Goal: Information Seeking & Learning: Learn about a topic

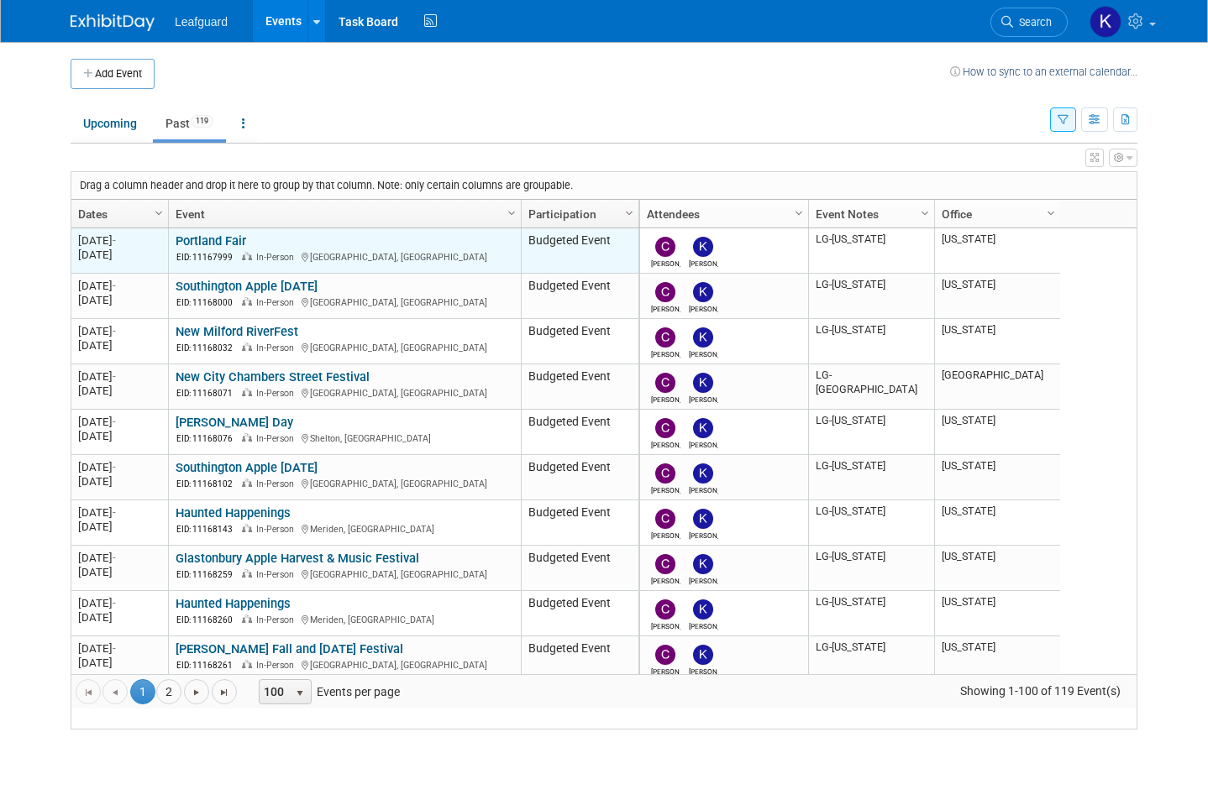
click at [233, 249] on link "Portland Fair" at bounding box center [211, 241] width 71 height 15
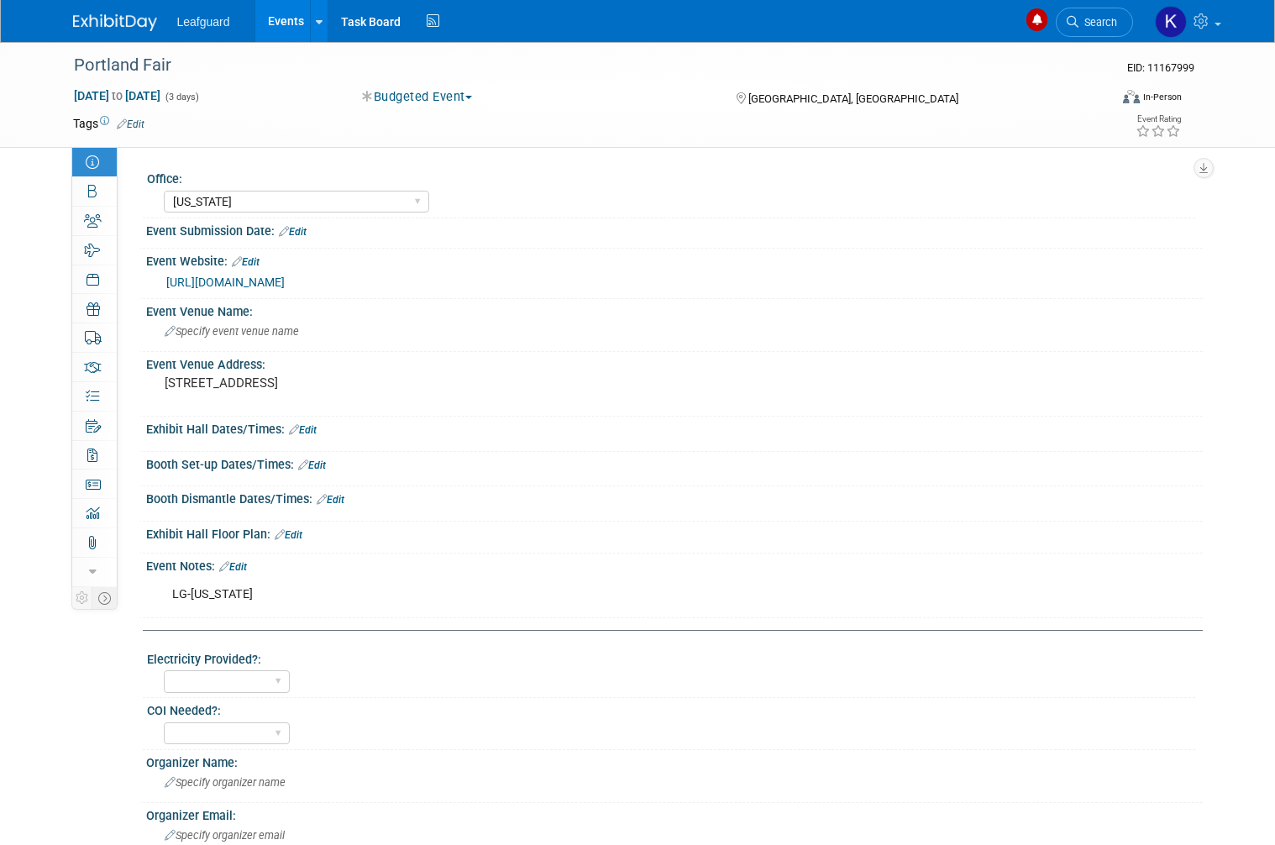
select select "[US_STATE]"
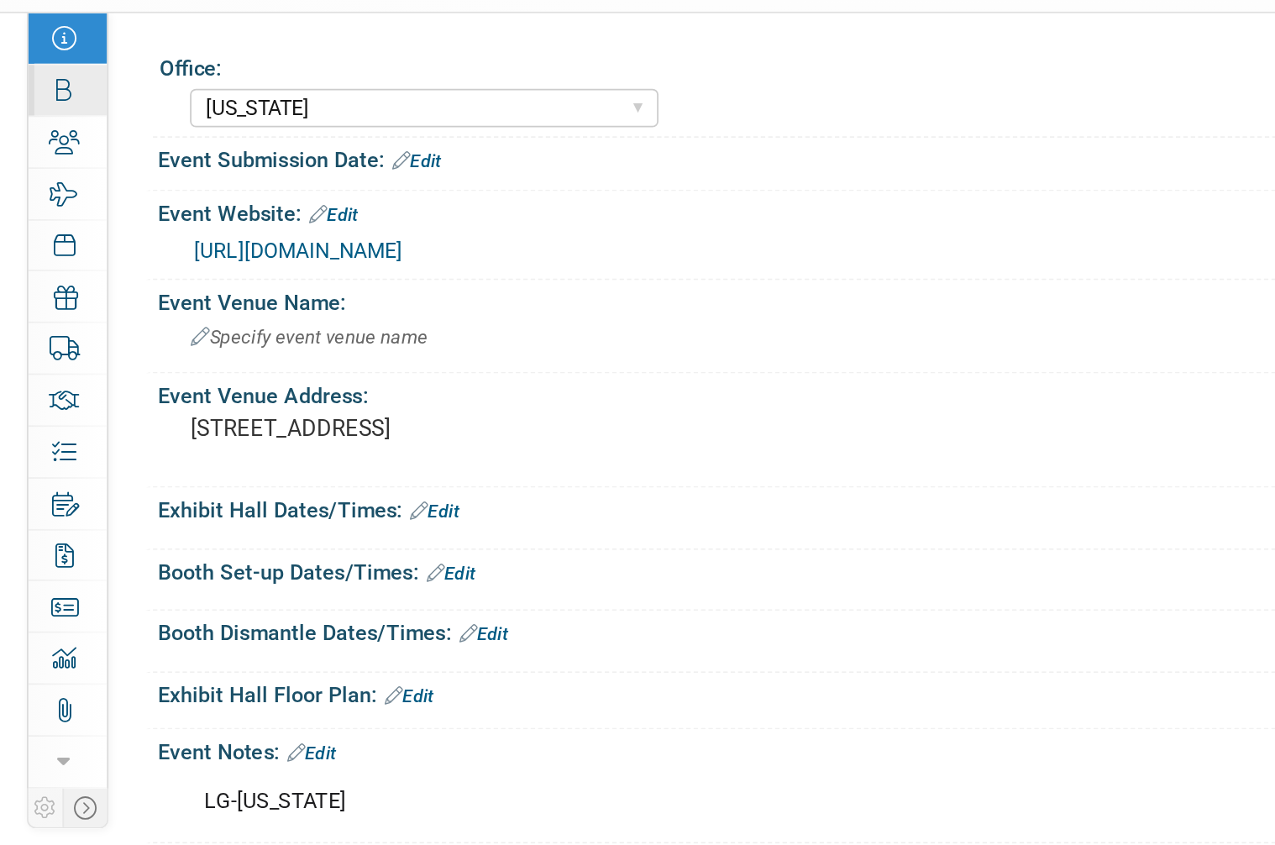
click at [88, 185] on icon at bounding box center [92, 191] width 8 height 13
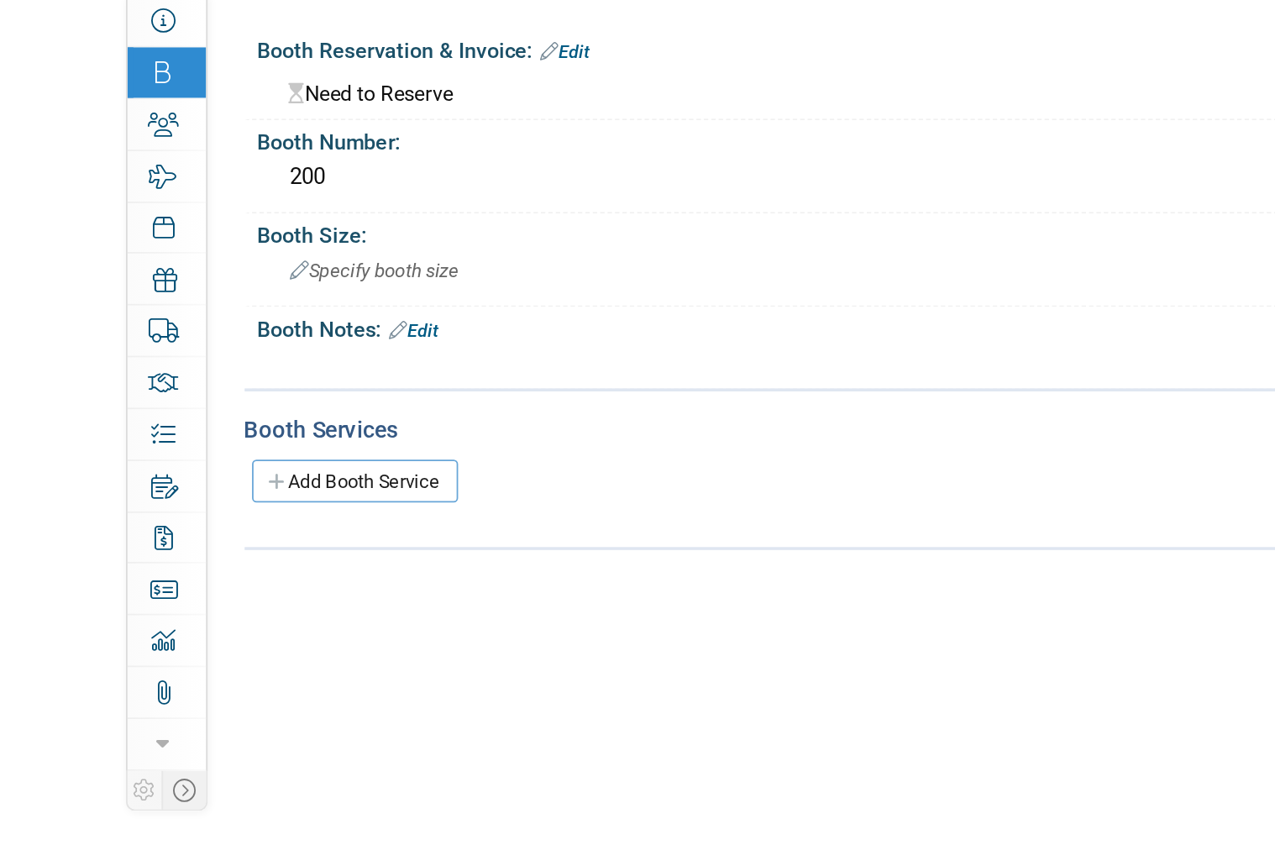
click at [327, 174] on link "Edit" at bounding box center [321, 180] width 28 height 12
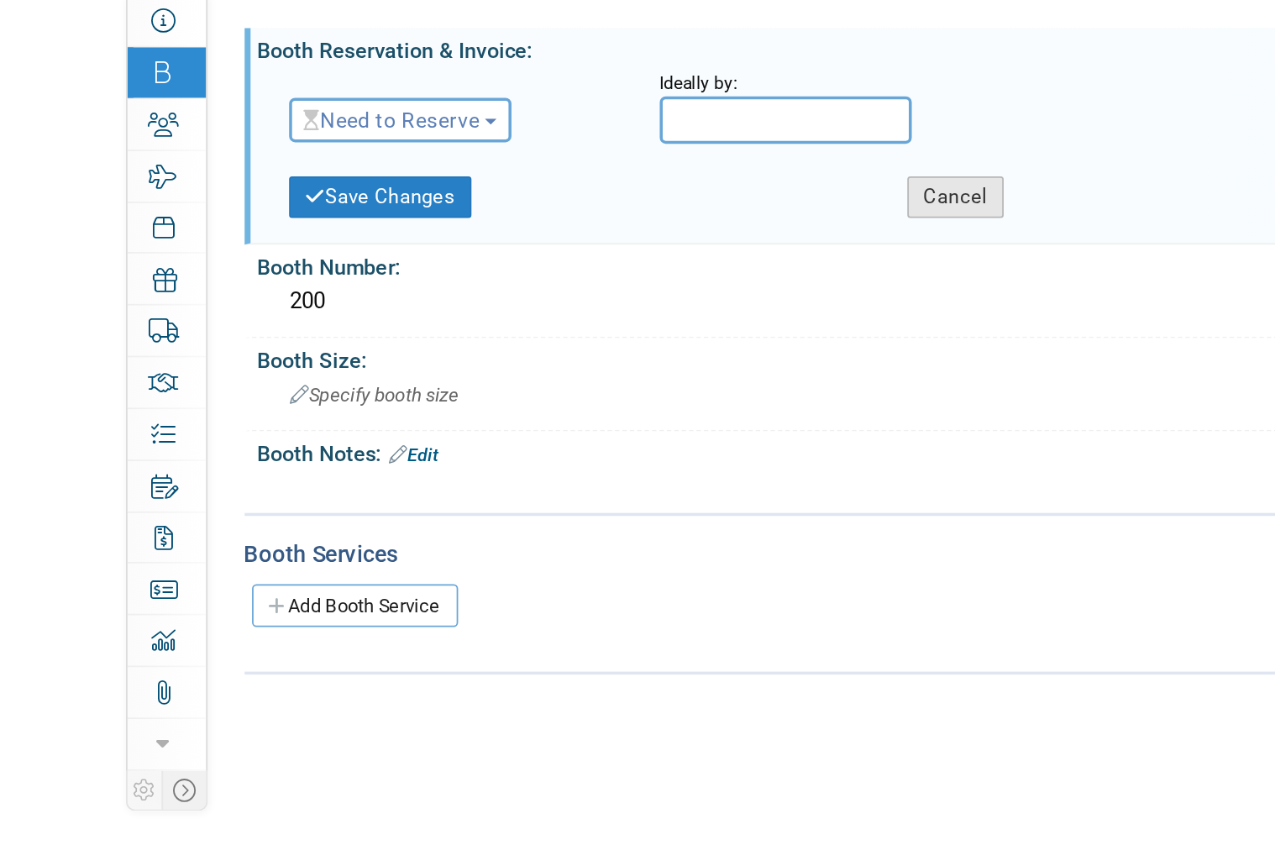
click at [540, 250] on button "Cancel" at bounding box center [541, 262] width 55 height 24
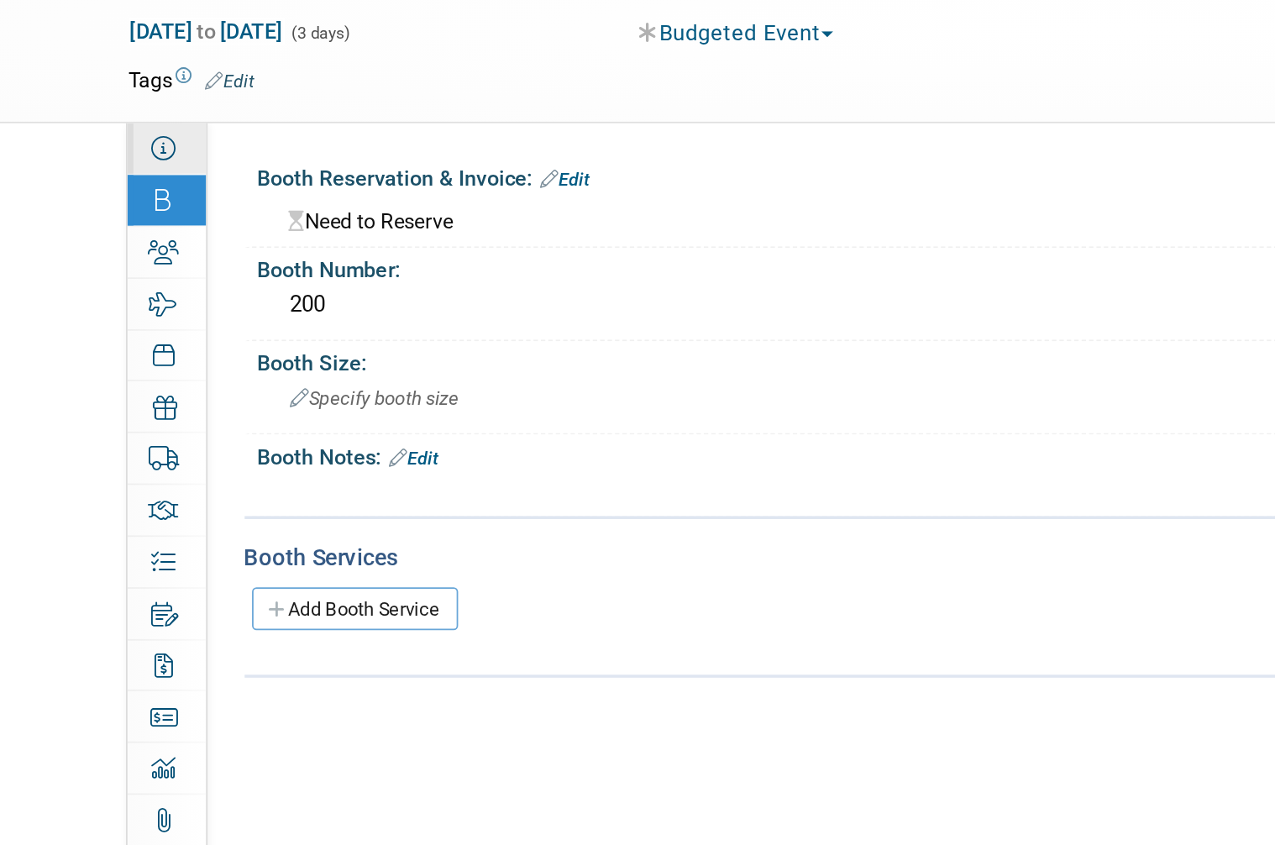
click at [108, 148] on link "Event Information" at bounding box center [94, 162] width 45 height 29
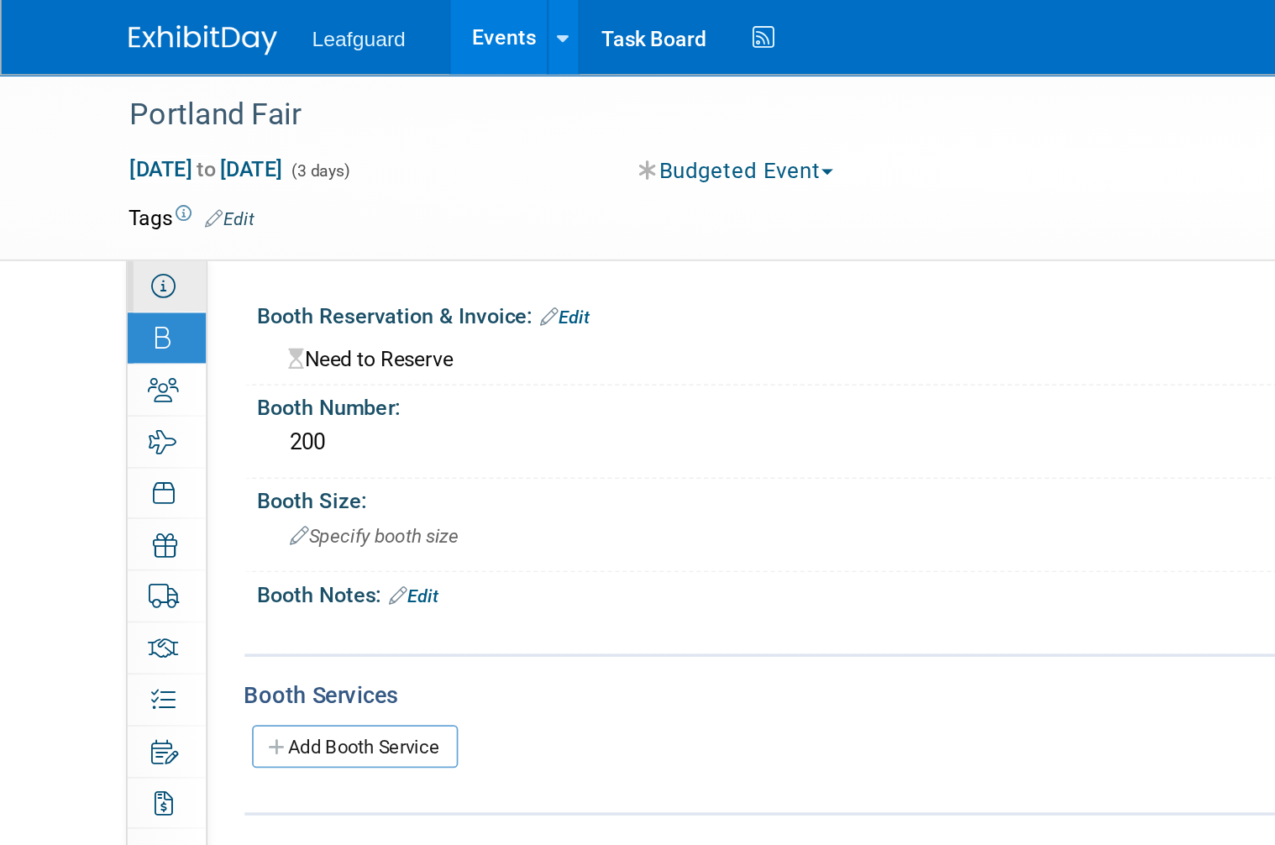
select select "Connecticut"
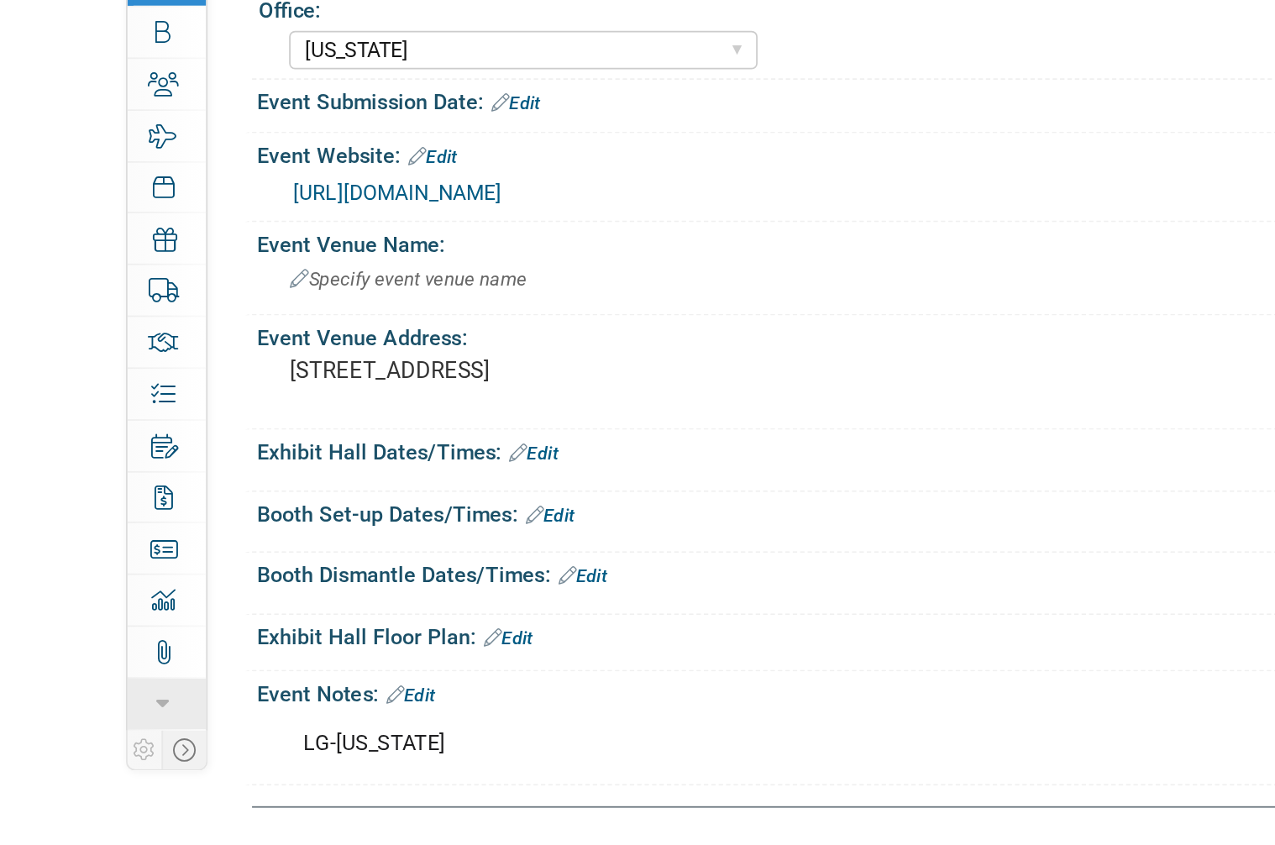
click at [93, 558] on link "more" at bounding box center [94, 572] width 45 height 29
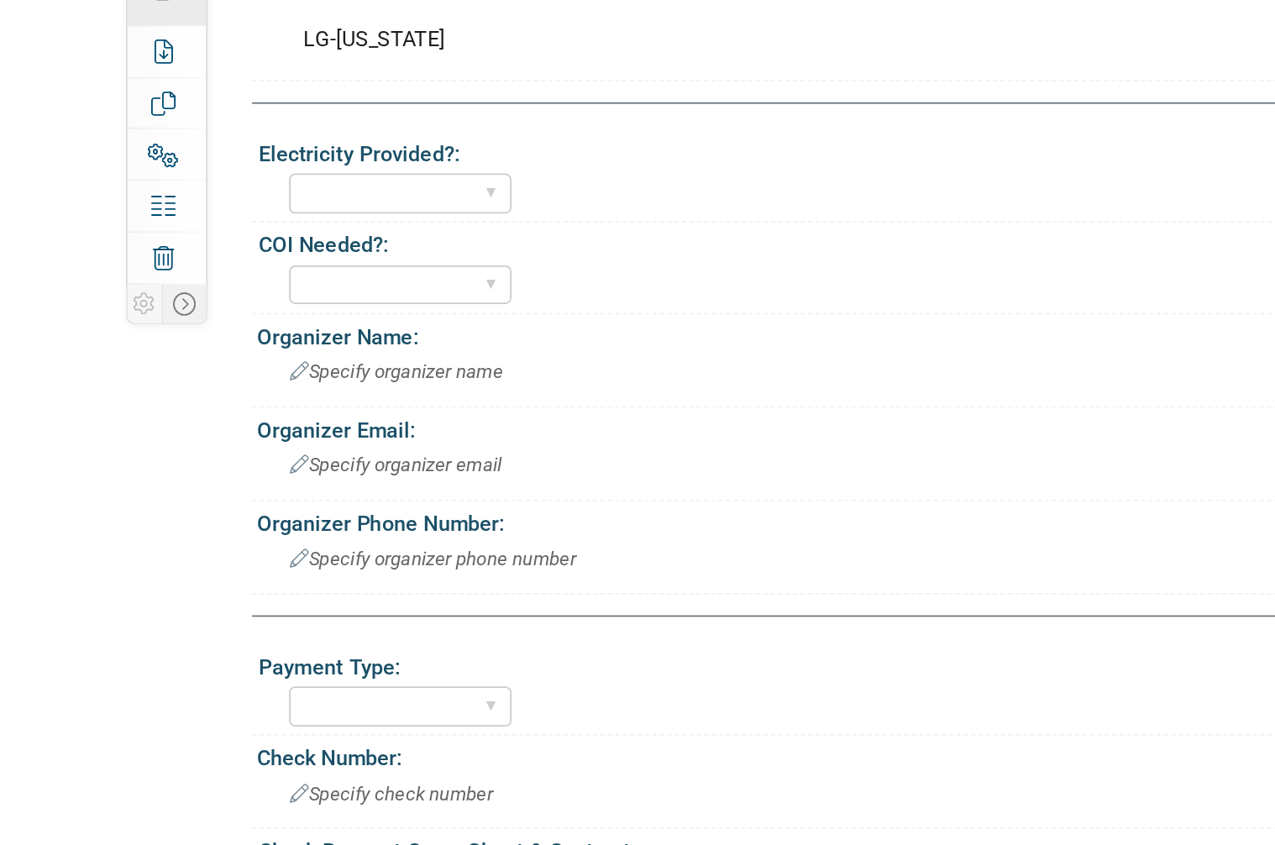
scroll to position [281, 0]
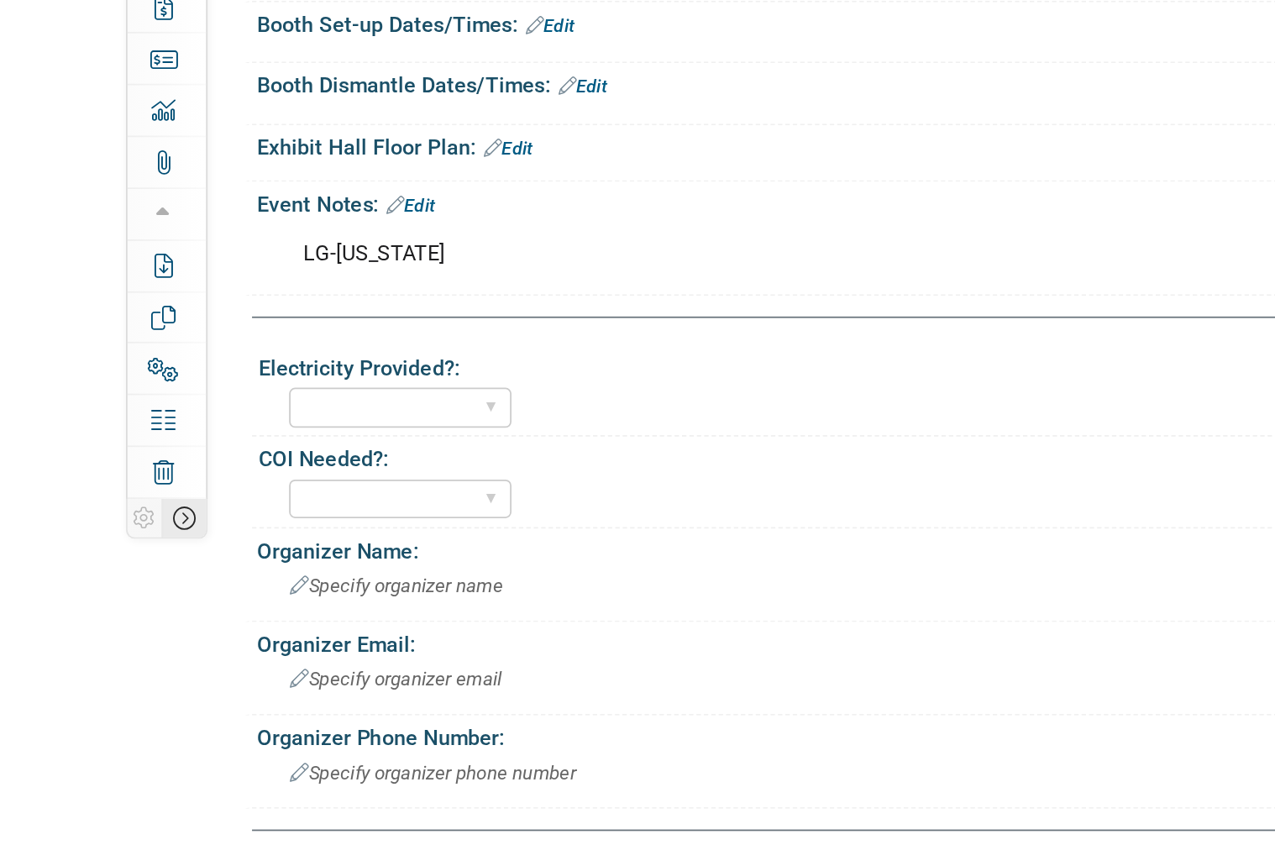
click at [108, 458] on icon at bounding box center [104, 464] width 13 height 13
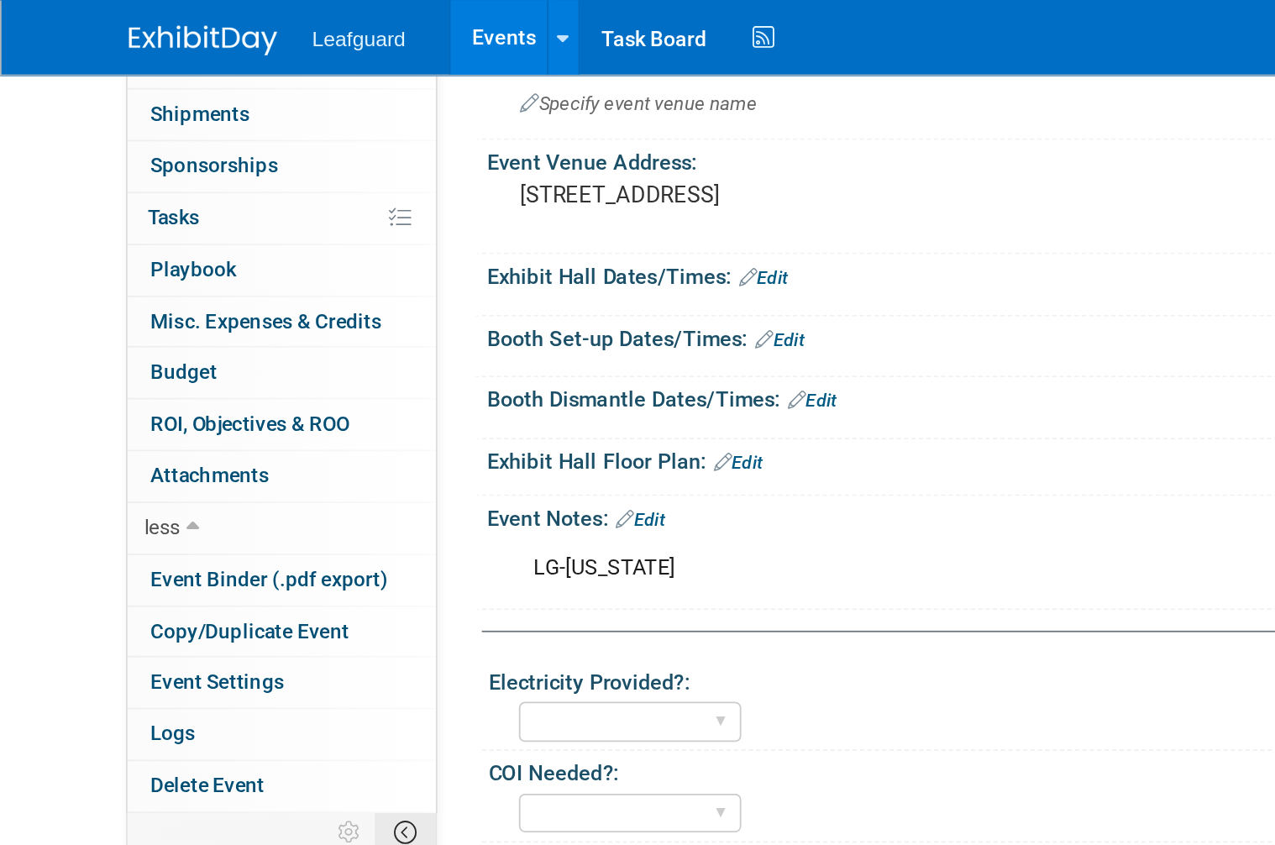
scroll to position [272, 0]
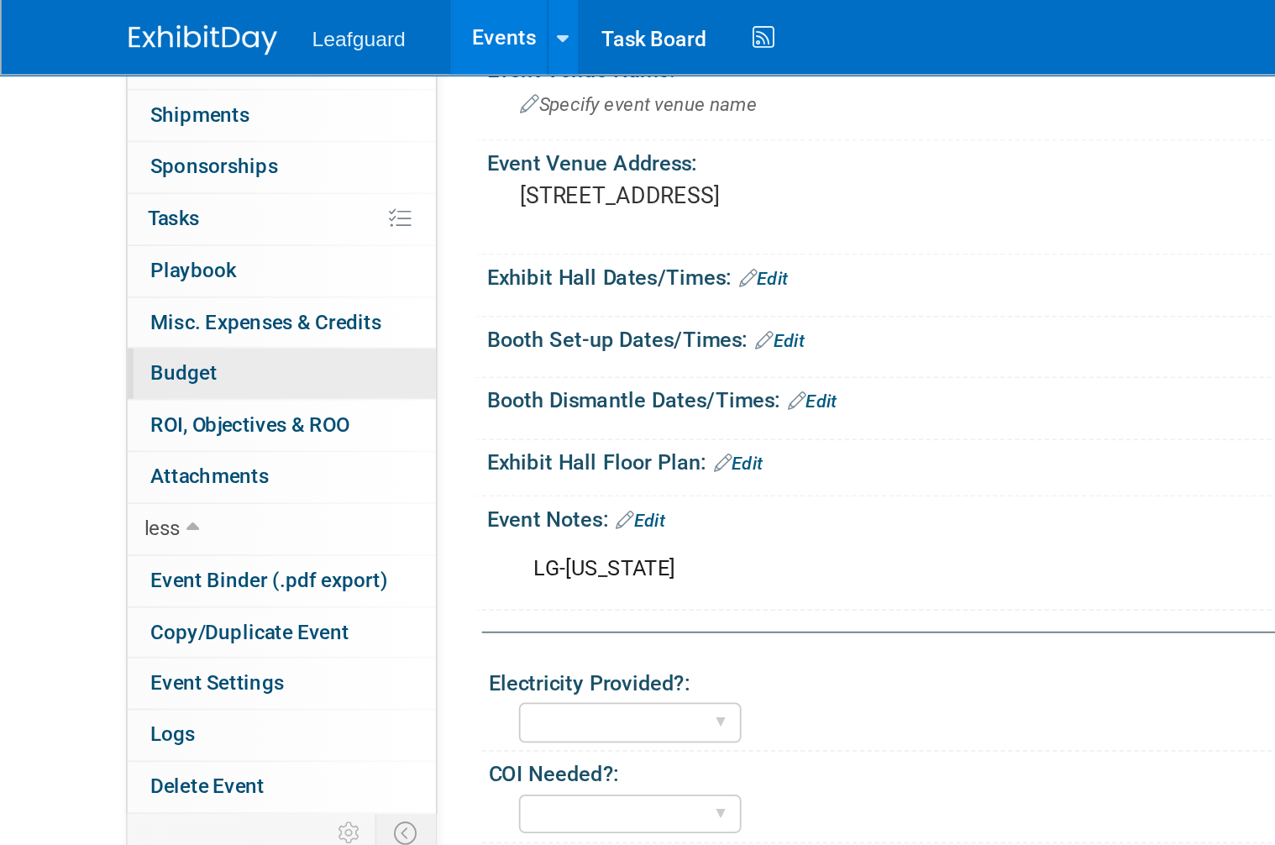
click at [137, 207] on link "Budget" at bounding box center [159, 211] width 175 height 29
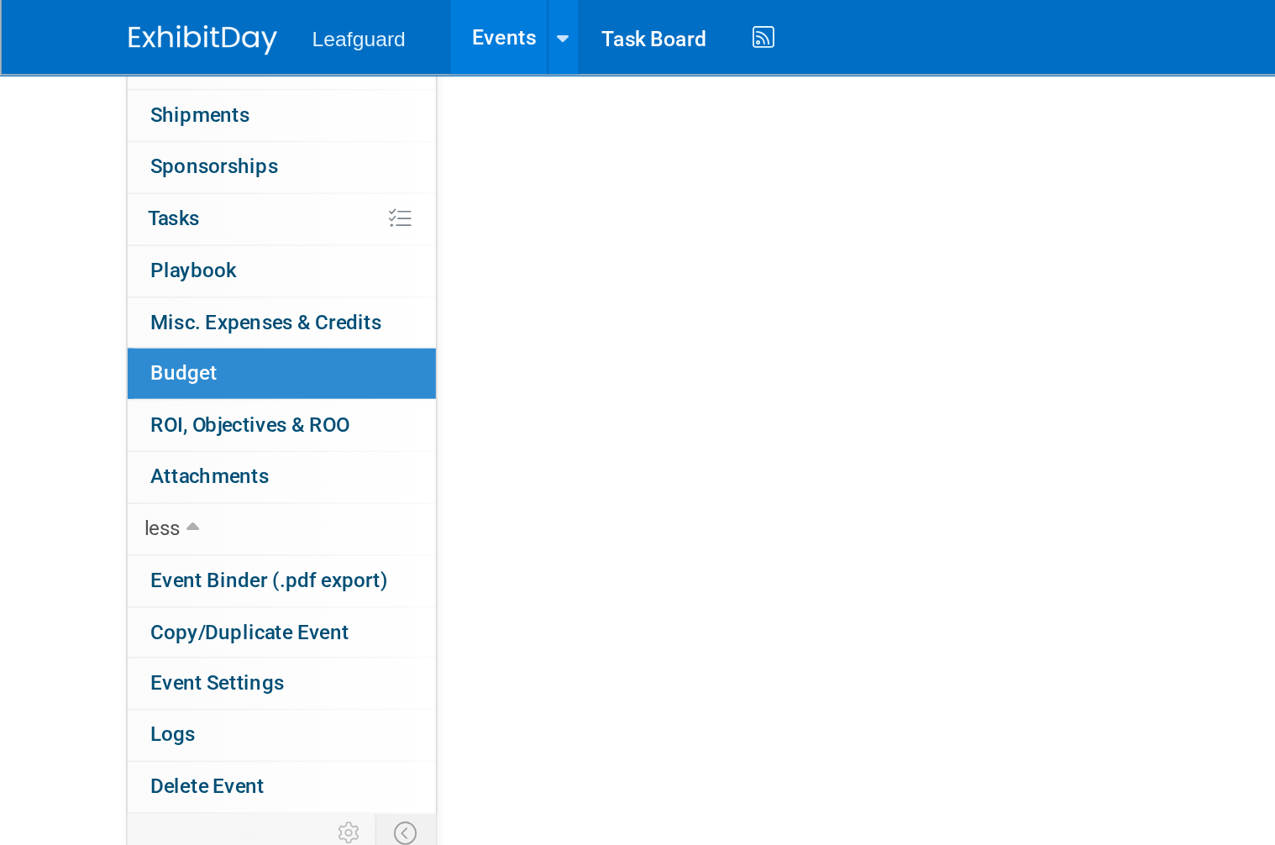
scroll to position [0, 0]
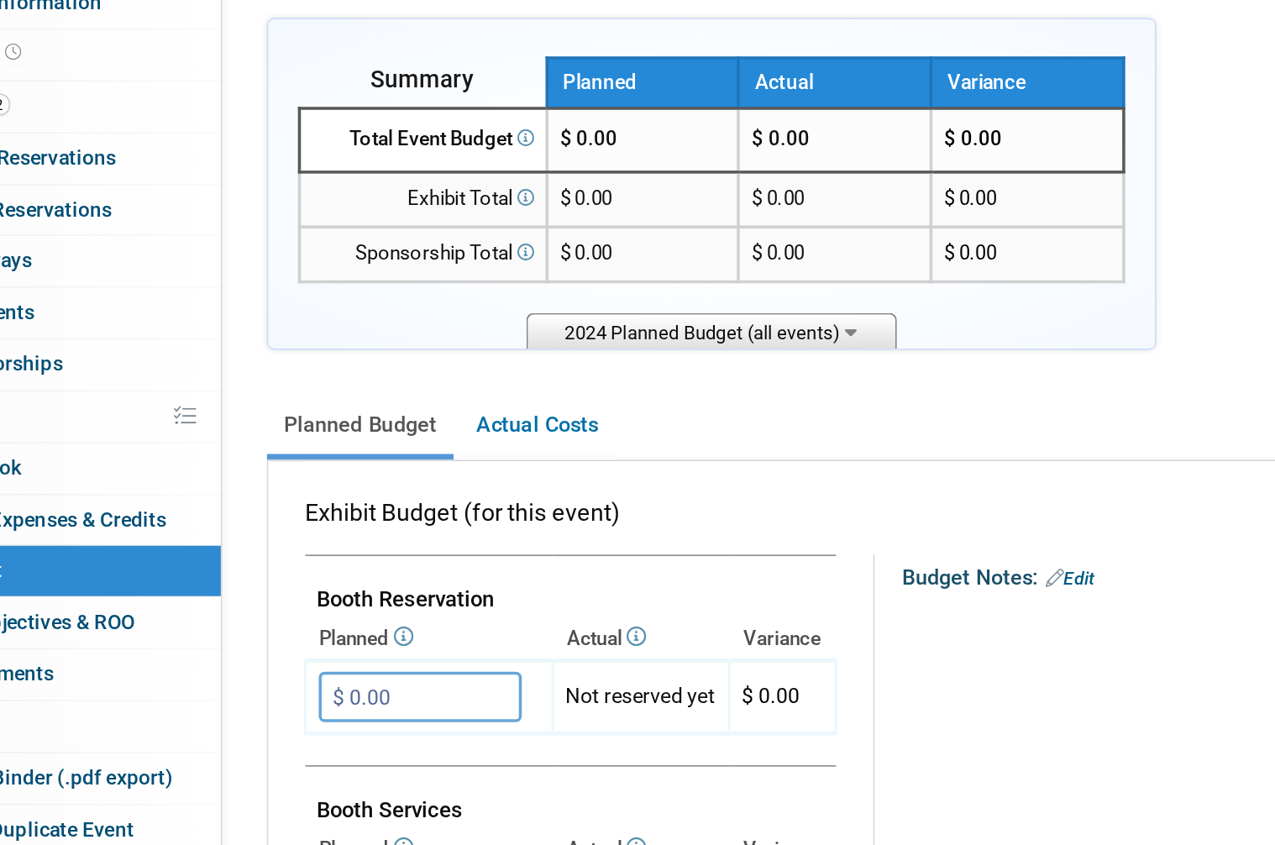
click at [492, 338] on span "2024 Planned Budget (all events)" at bounding box center [525, 348] width 210 height 21
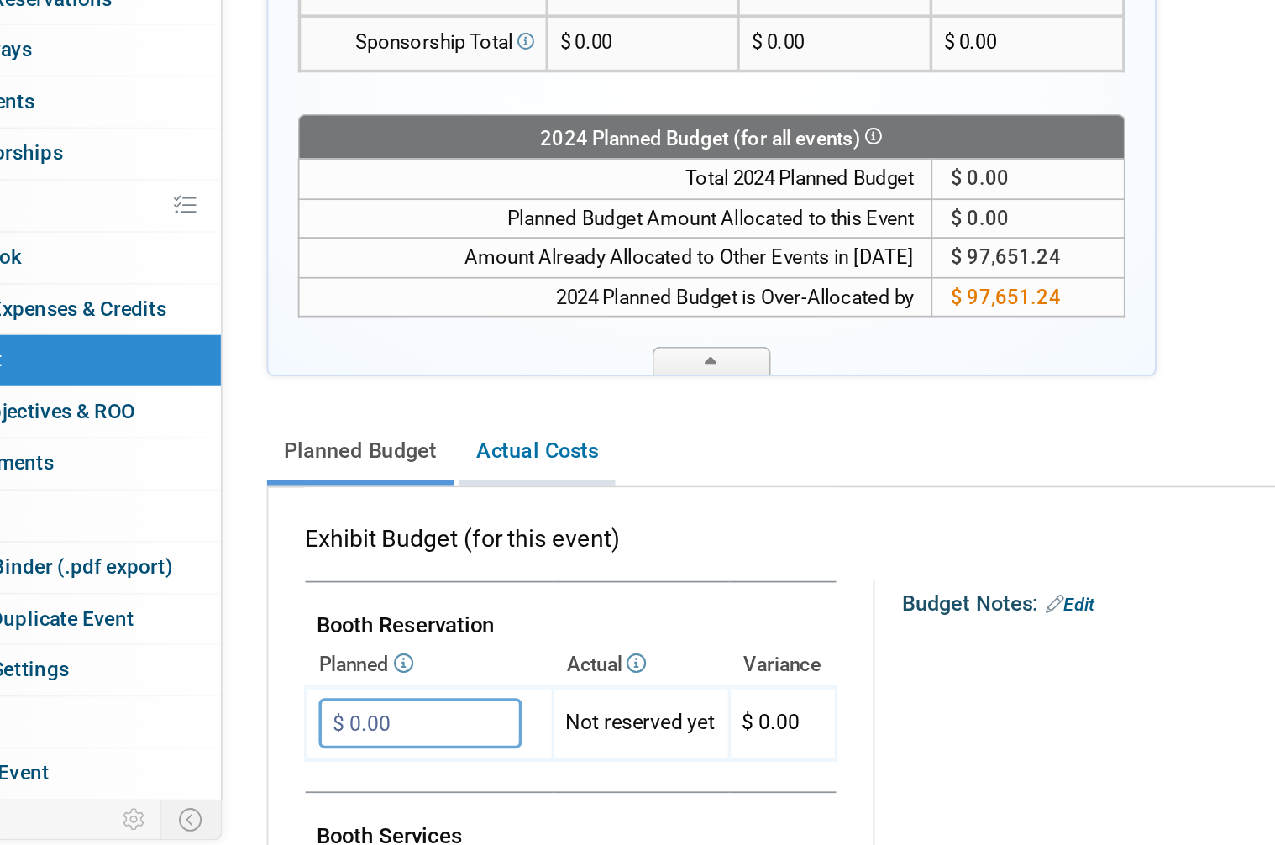
click at [382, 520] on link "Actual Costs" at bounding box center [426, 535] width 88 height 31
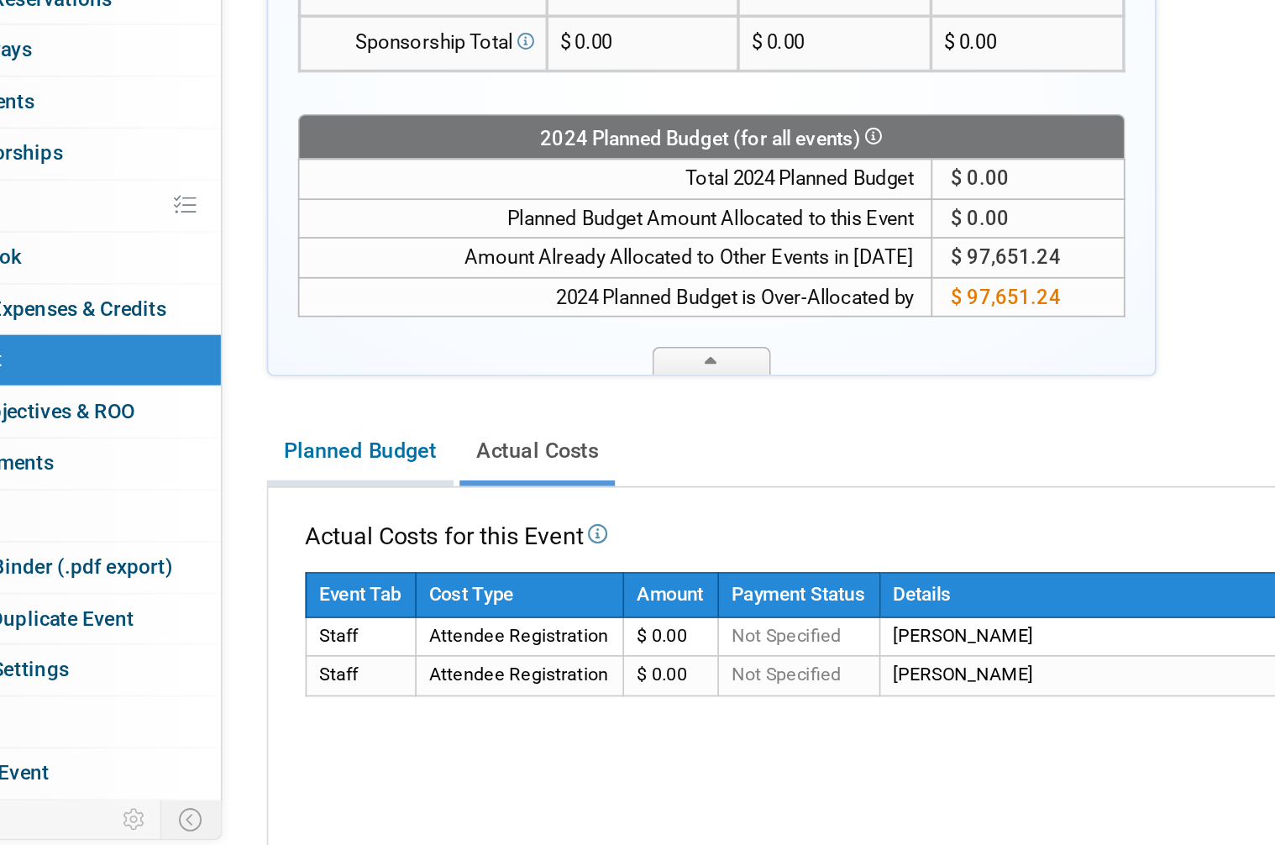
click at [273, 520] on link "Planned Budget" at bounding box center [326, 535] width 106 height 31
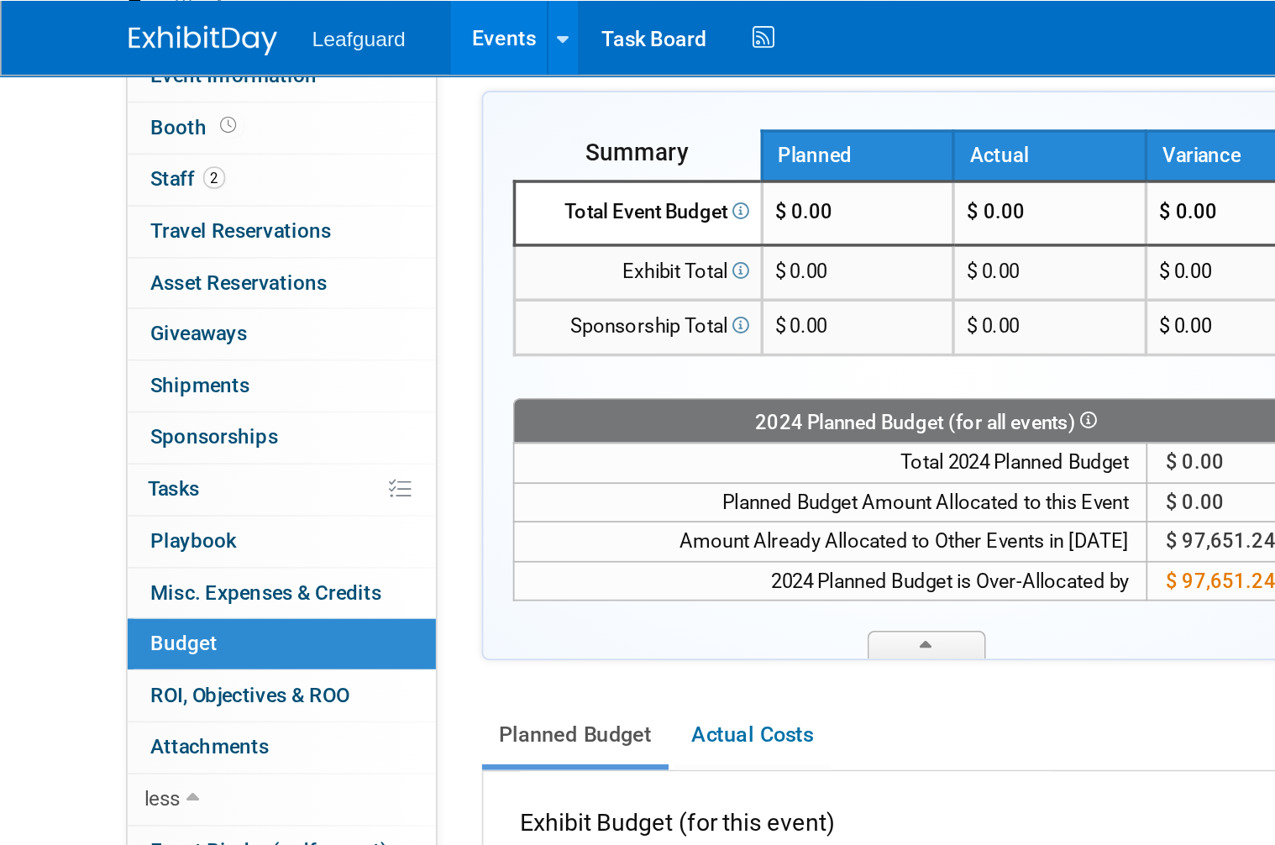
scroll to position [119, 0]
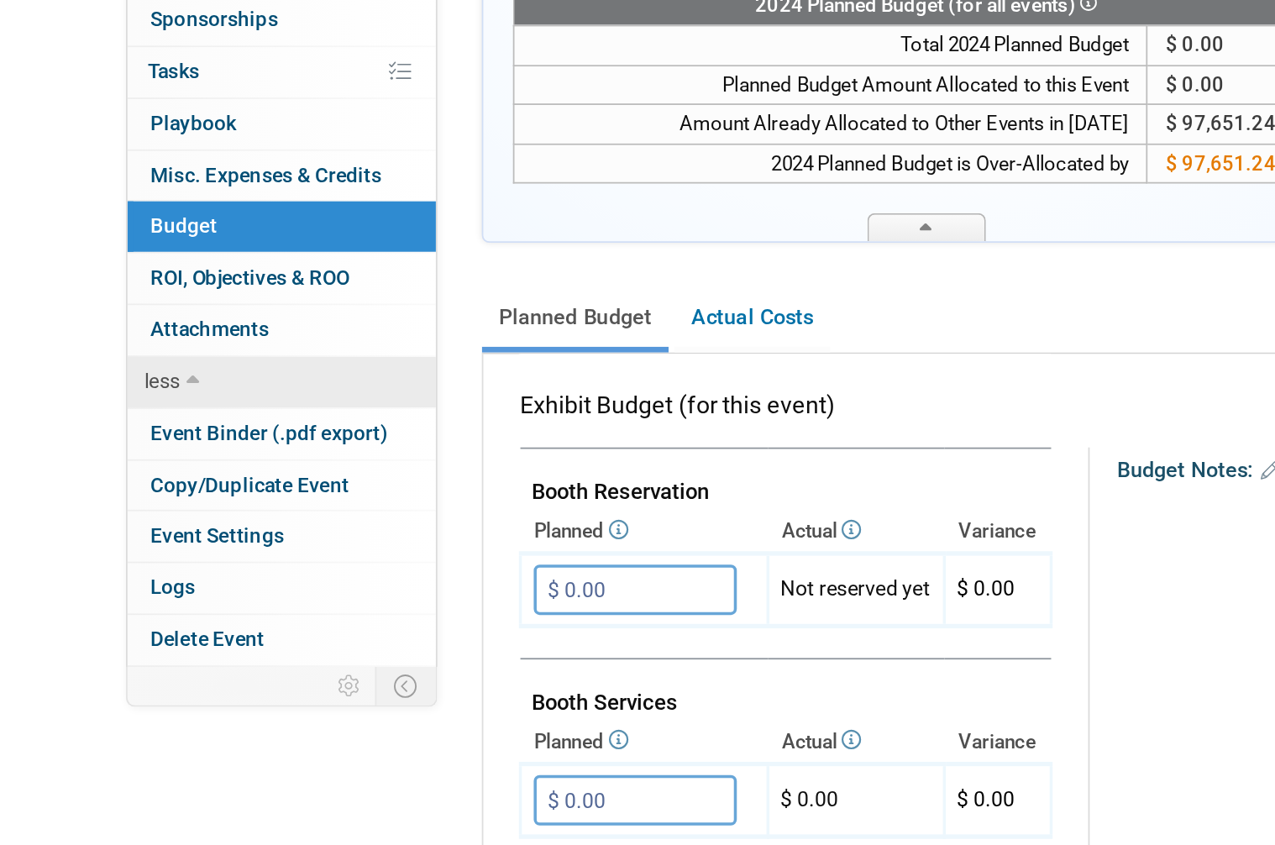
click at [107, 447] on icon at bounding box center [110, 453] width 8 height 12
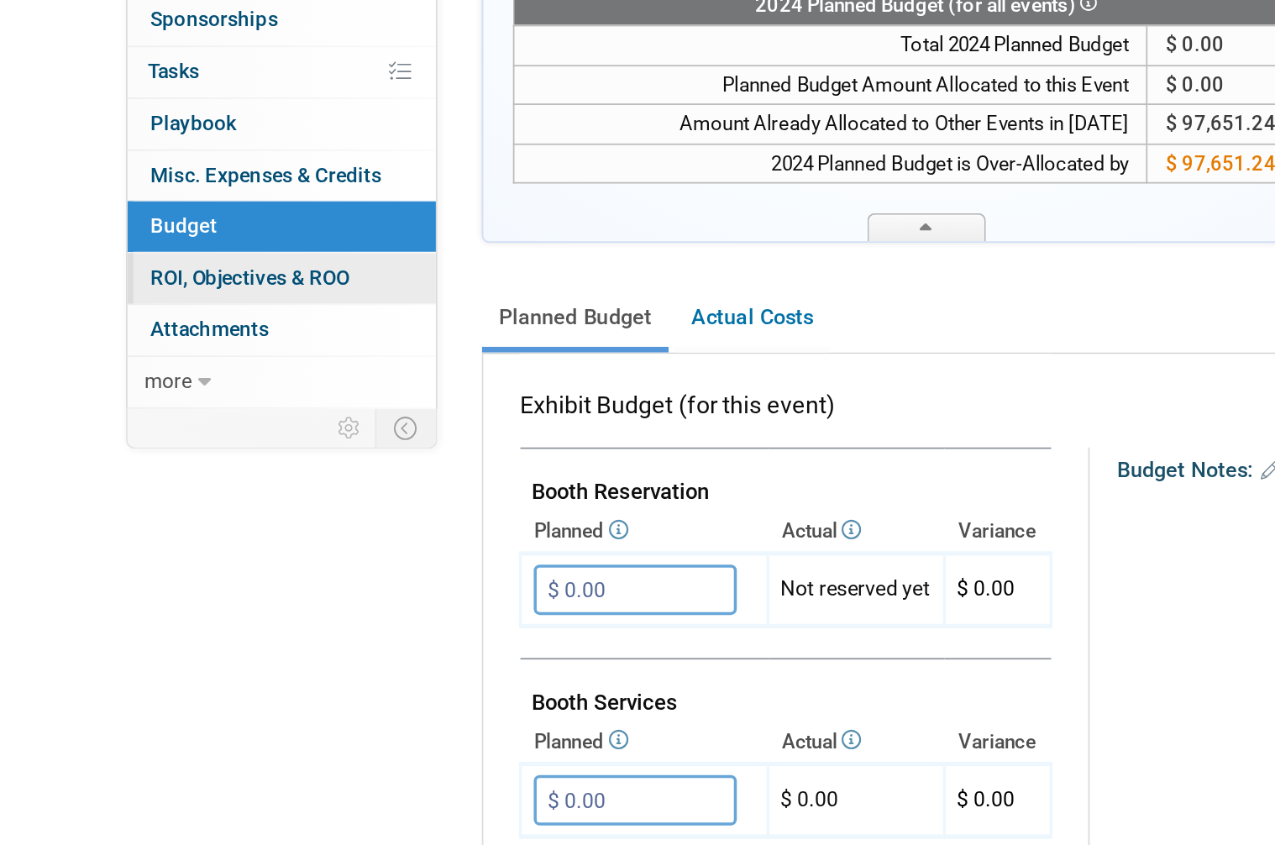
click at [197, 380] on link "0 ROI, Objectives & ROO 0" at bounding box center [159, 394] width 175 height 29
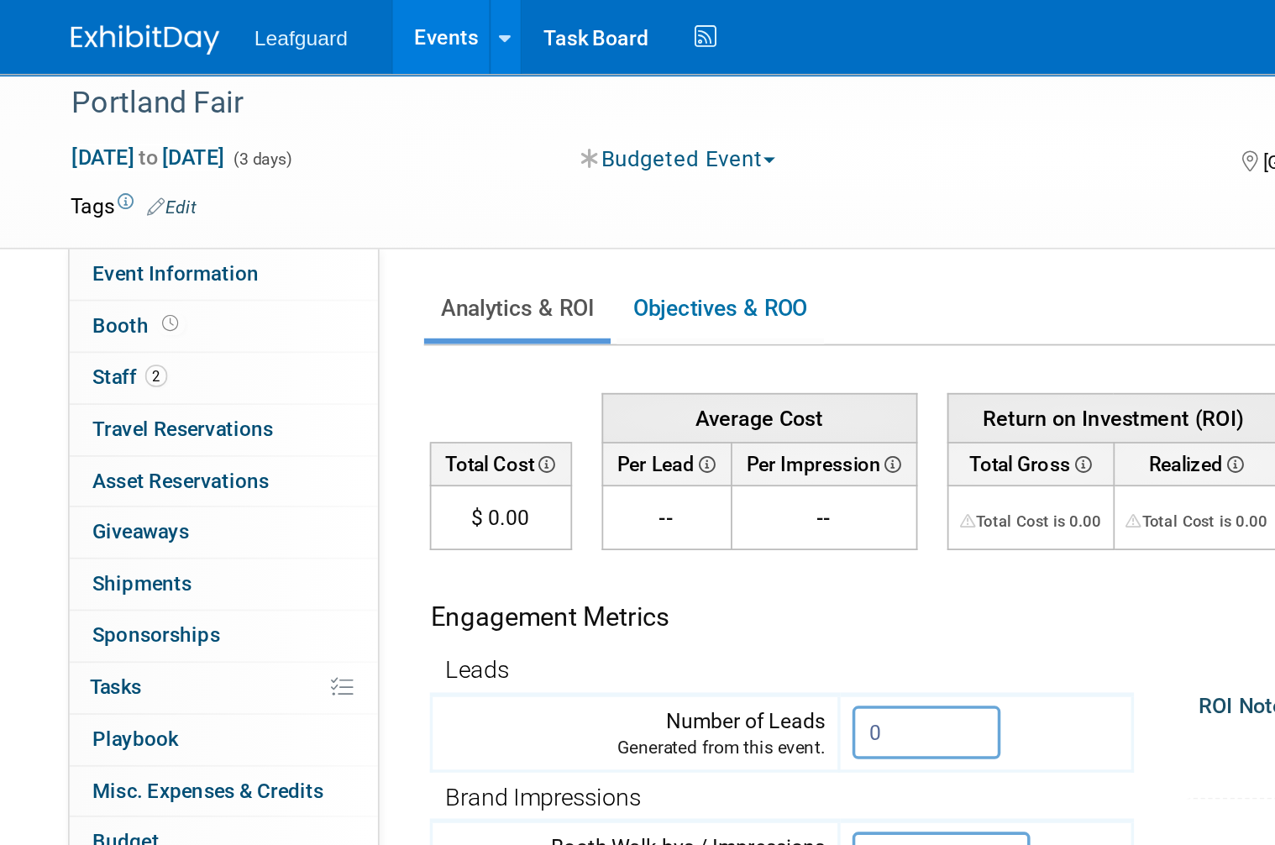
scroll to position [0, 0]
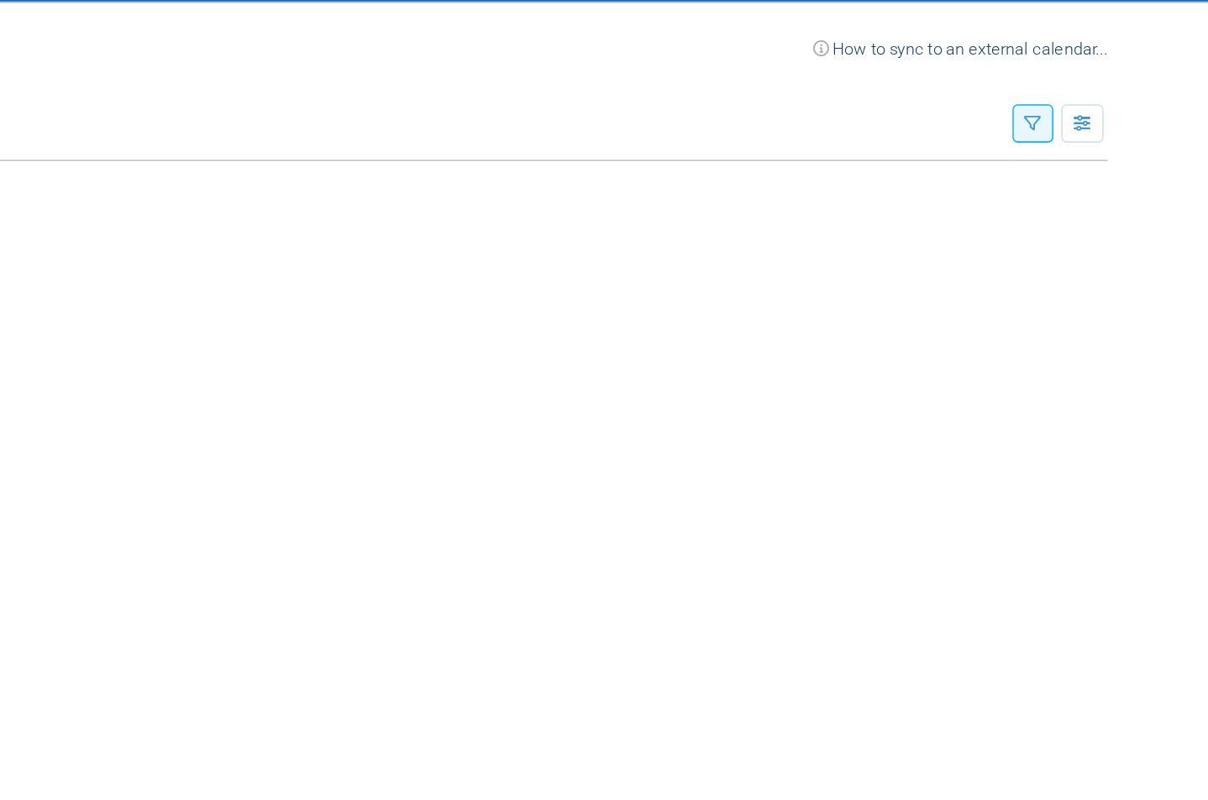
click at [1077, 108] on button "button" at bounding box center [1090, 120] width 26 height 24
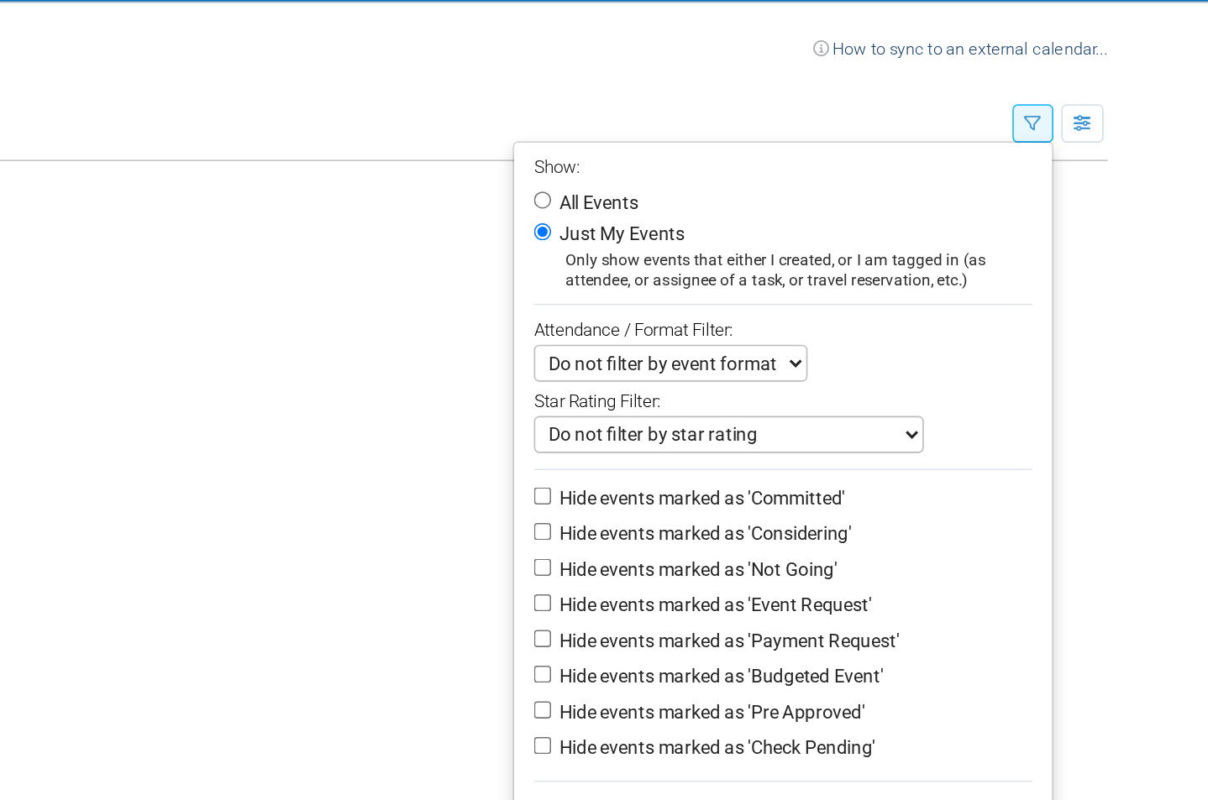
click at [785, 164] on label "All Events" at bounding box center [812, 170] width 54 height 12
click at [773, 163] on input "All Events" at bounding box center [778, 168] width 11 height 11
radio input "true"
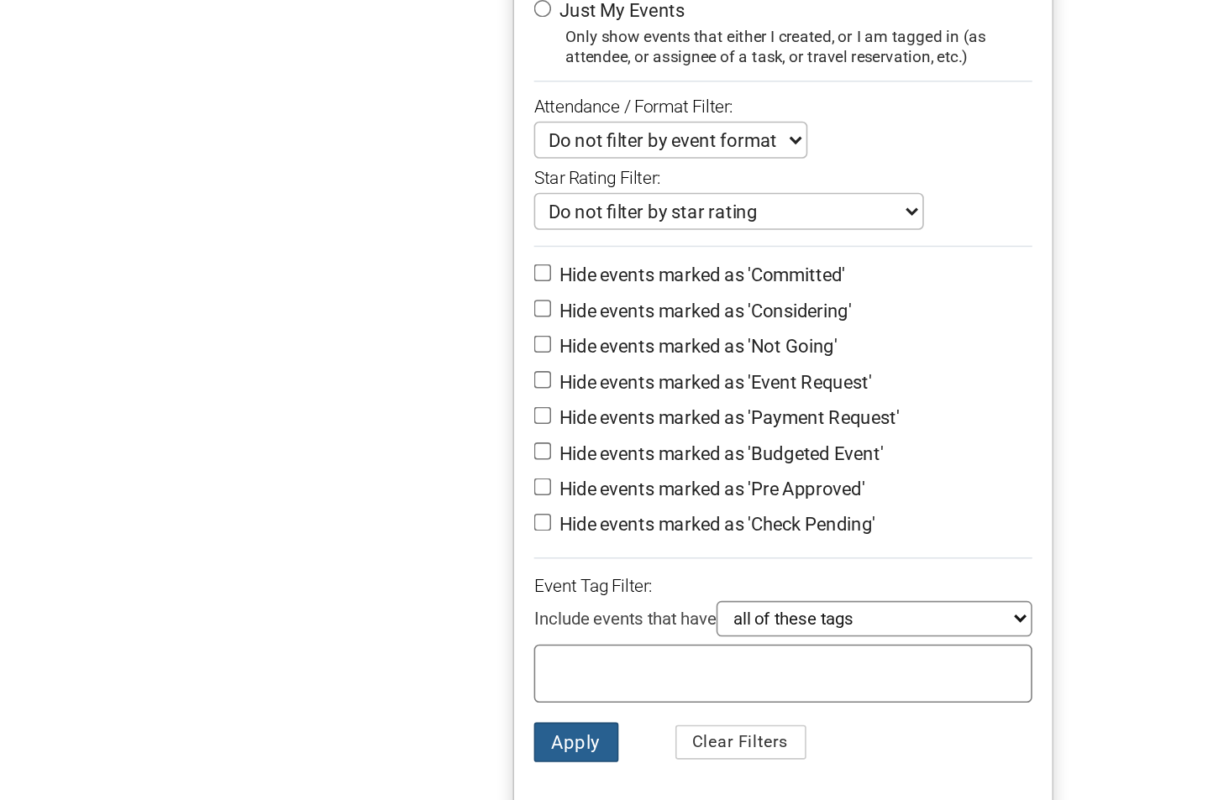
click at [773, 643] on button "Apply" at bounding box center [800, 655] width 54 height 25
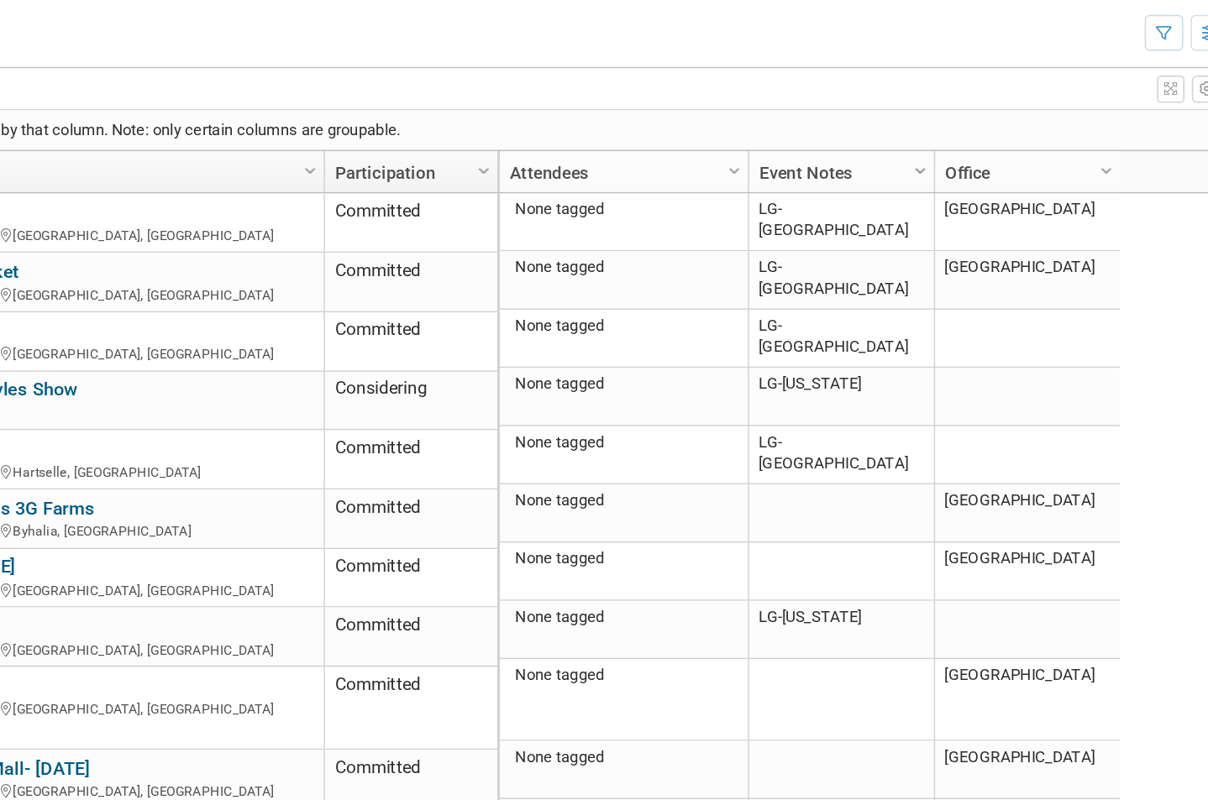
click at [918, 207] on span "Column Settings" at bounding box center [924, 213] width 13 height 13
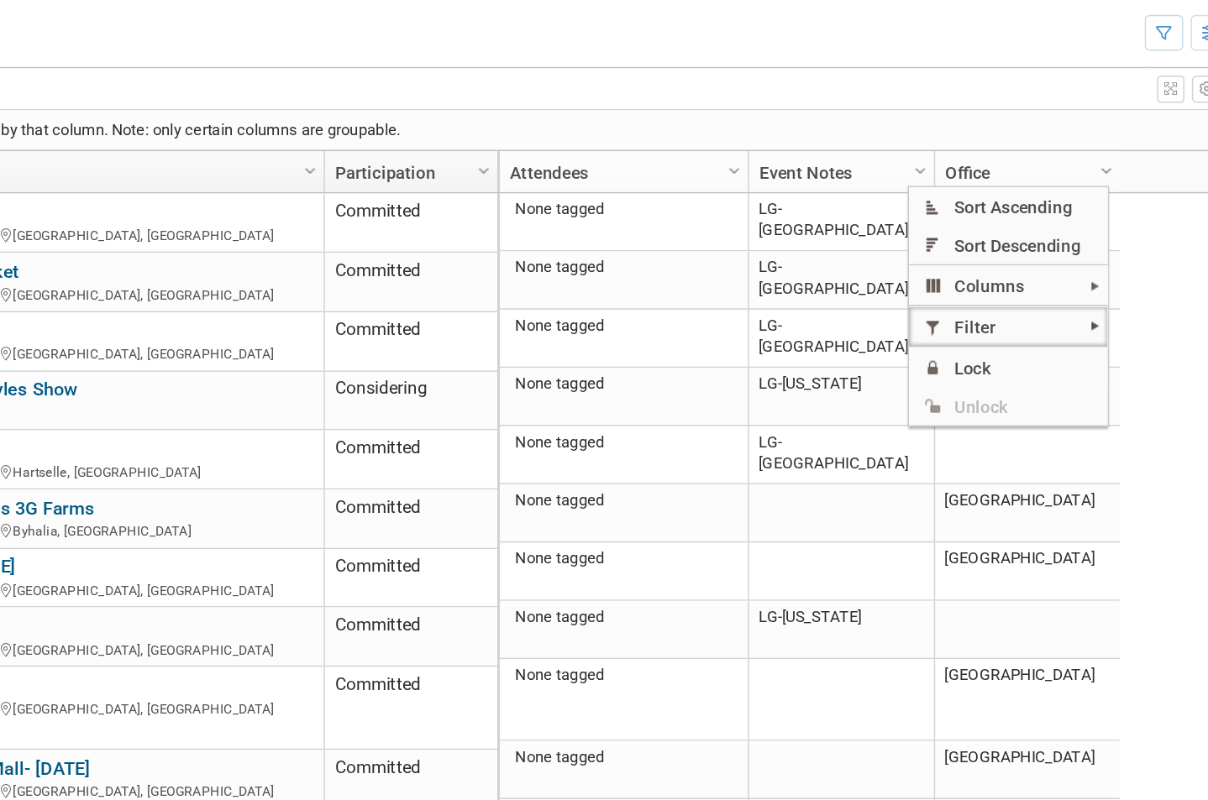
click at [917, 306] on span "Filter" at bounding box center [984, 319] width 134 height 26
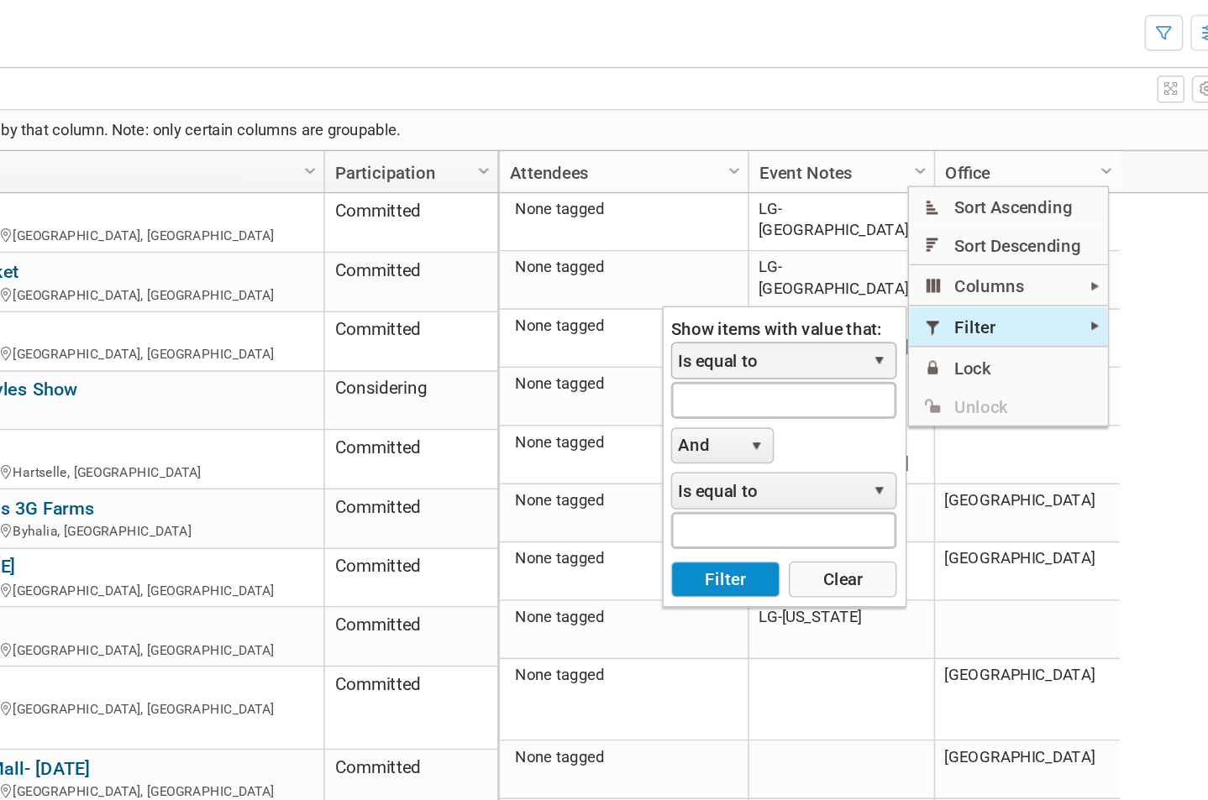
click at [757, 330] on span "Is equal to" at bounding box center [821, 342] width 129 height 24
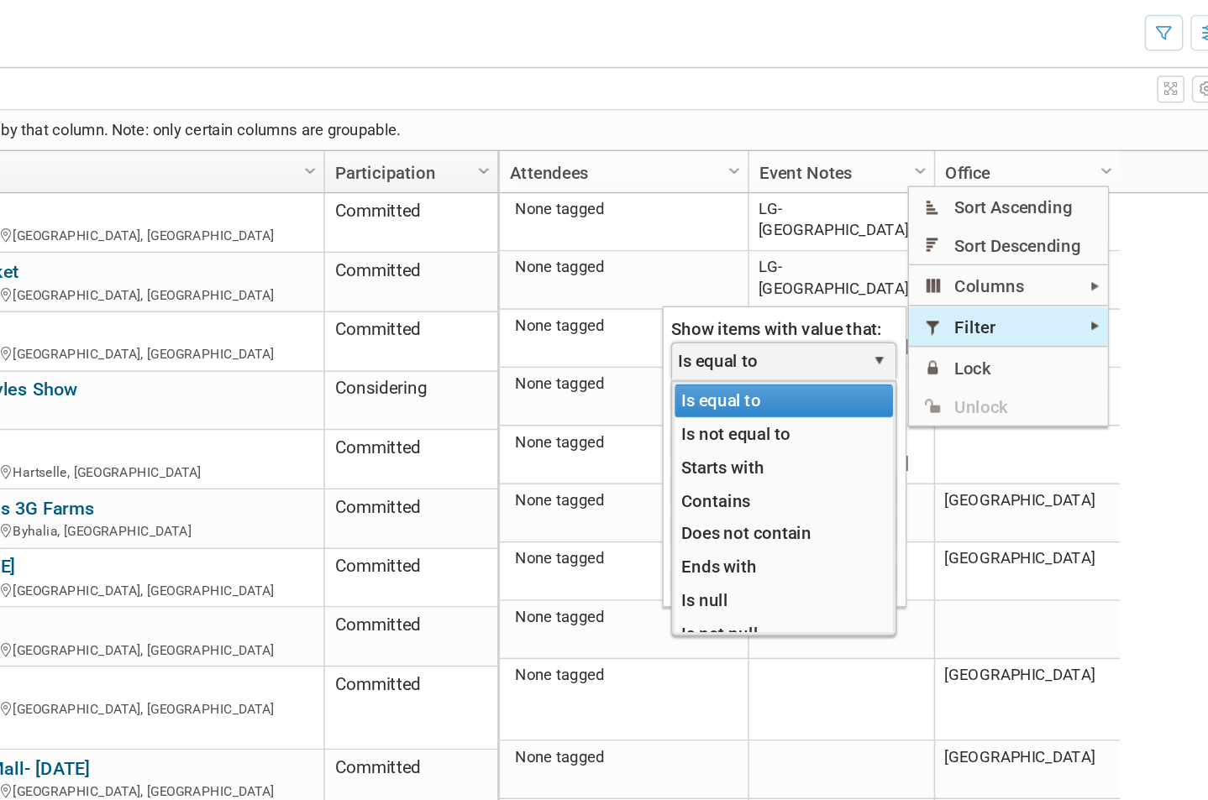
click at [758, 426] on li "Contains" at bounding box center [832, 437] width 148 height 23
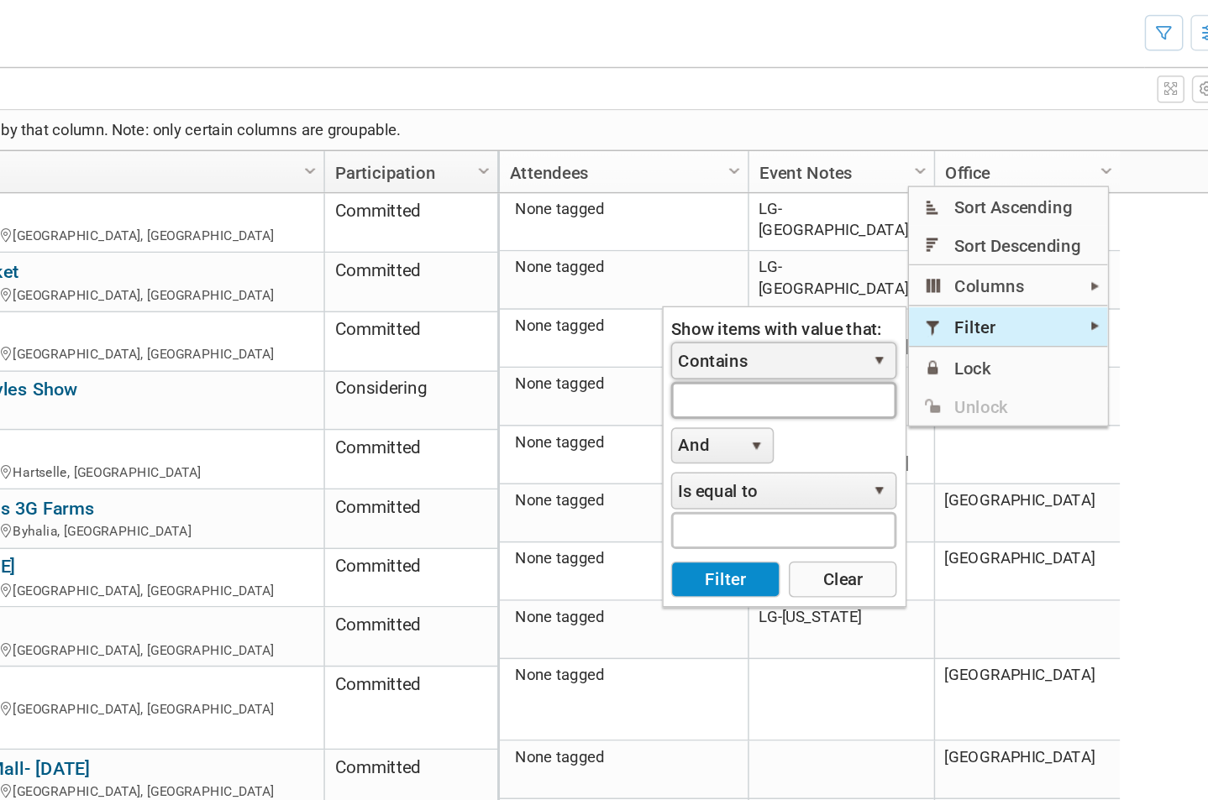
click at [756, 356] on input "text" at bounding box center [832, 368] width 153 height 24
click at [756, 478] on button "Filter" at bounding box center [792, 490] width 73 height 25
type input "Lg-conn"
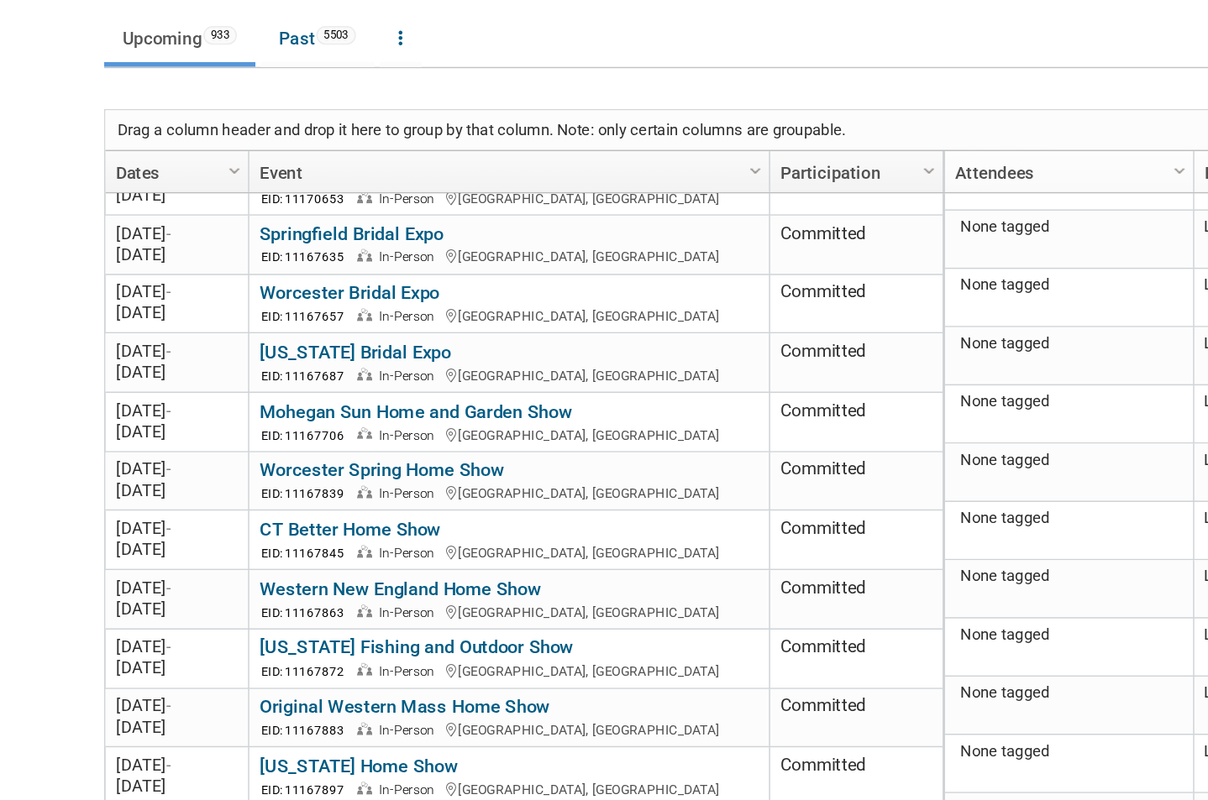
scroll to position [186, 0]
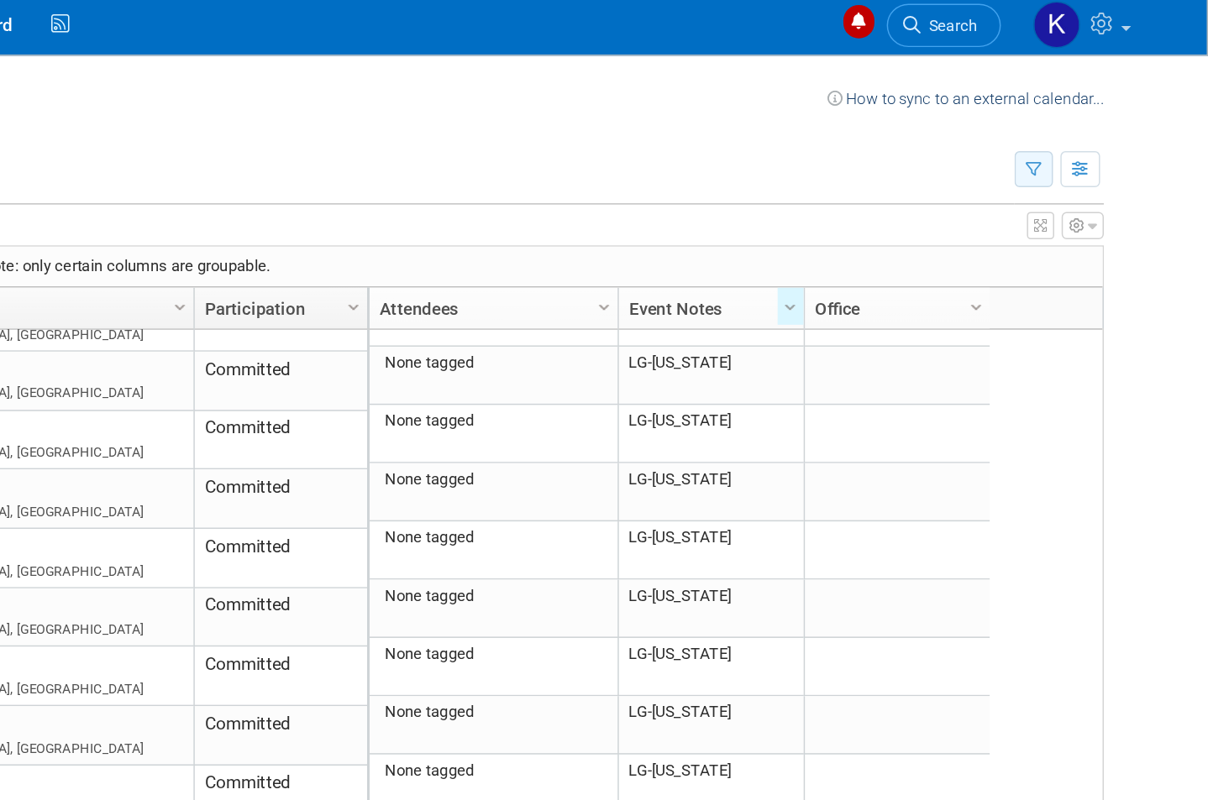
click at [1084, 115] on icon "button" at bounding box center [1089, 120] width 11 height 11
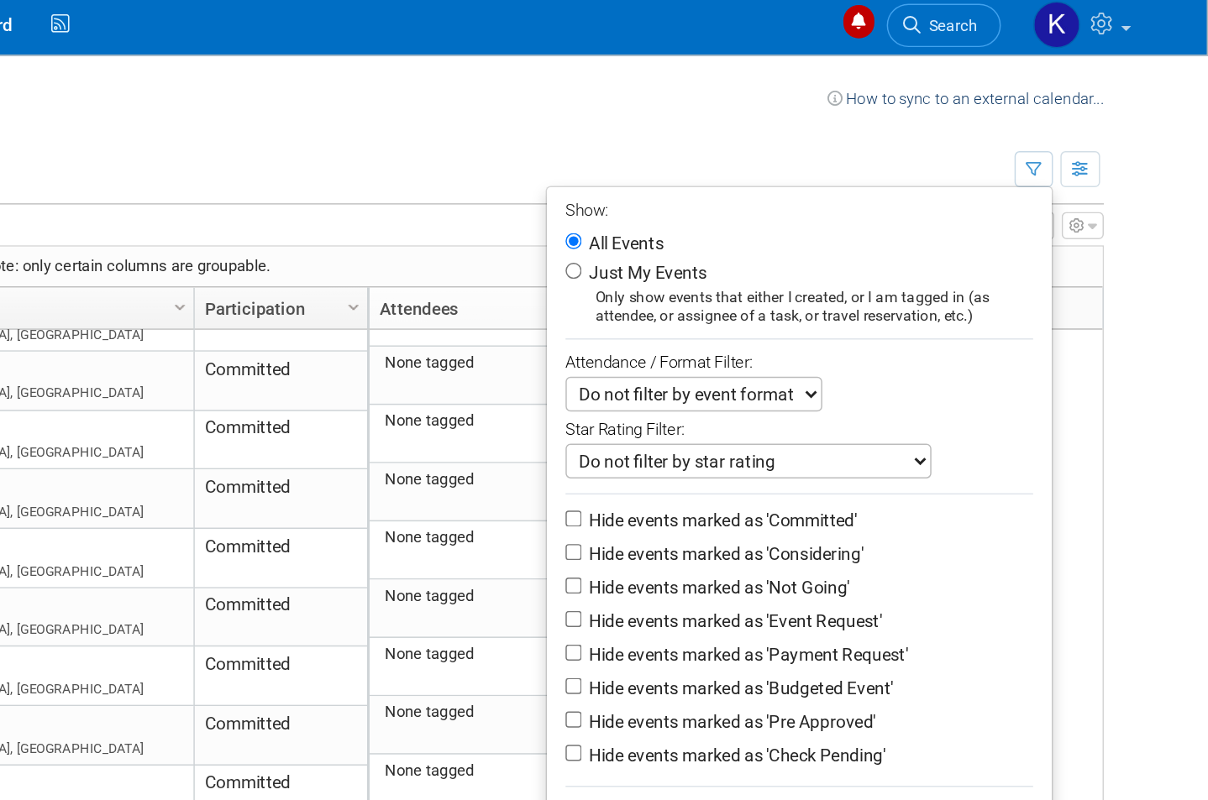
click at [785, 193] on label "Just My Events" at bounding box center [826, 189] width 83 height 17
click at [773, 193] on input "Just My Events" at bounding box center [778, 188] width 11 height 11
radio input "true"
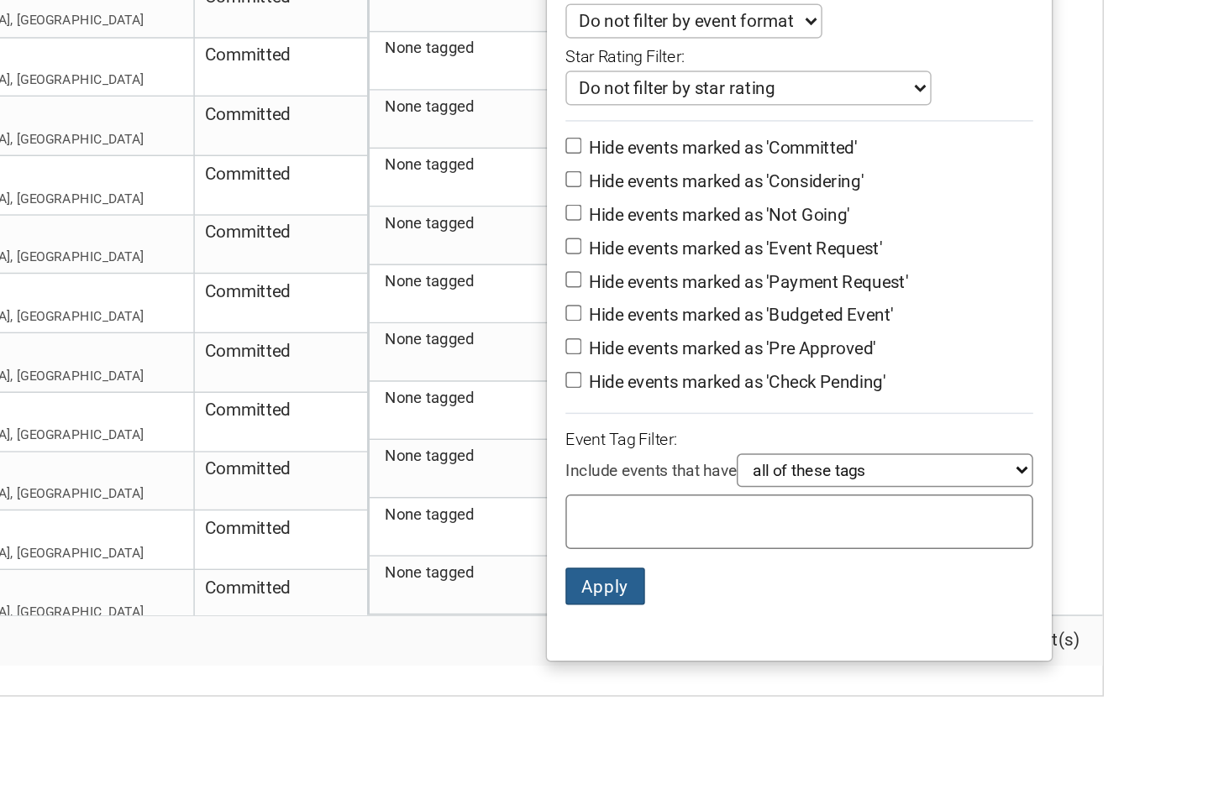
click at [773, 643] on button "Apply" at bounding box center [800, 655] width 54 height 25
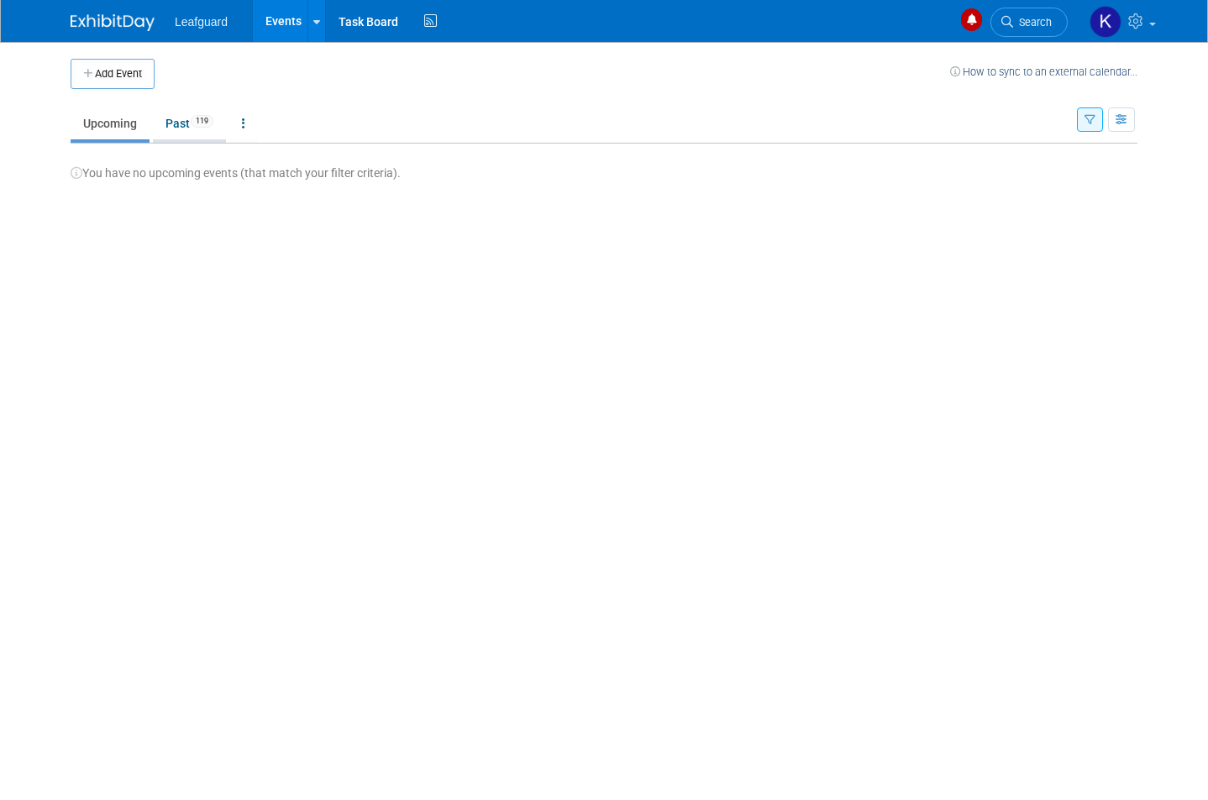
click at [208, 135] on link "Past 119" at bounding box center [189, 124] width 73 height 32
click at [204, 108] on link "Past 119" at bounding box center [189, 124] width 73 height 32
click at [198, 124] on span "119" at bounding box center [202, 121] width 23 height 13
click at [127, 154] on div "Add Event How to sync to an external calendar... New Event Duplicate Event Warn…" at bounding box center [604, 354] width 1092 height 624
click at [153, 108] on link "Past 119" at bounding box center [189, 124] width 73 height 32
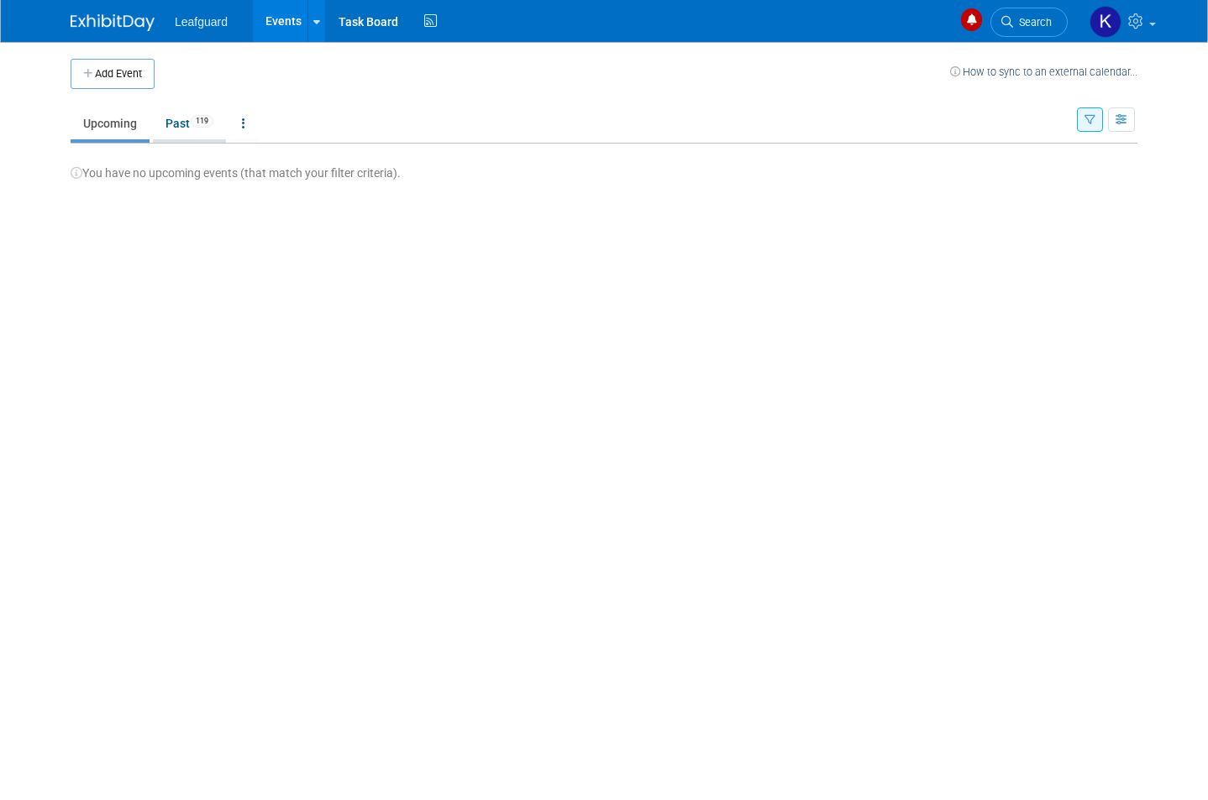
click at [153, 108] on link "Past 119" at bounding box center [189, 124] width 73 height 32
